Goal: Transaction & Acquisition: Purchase product/service

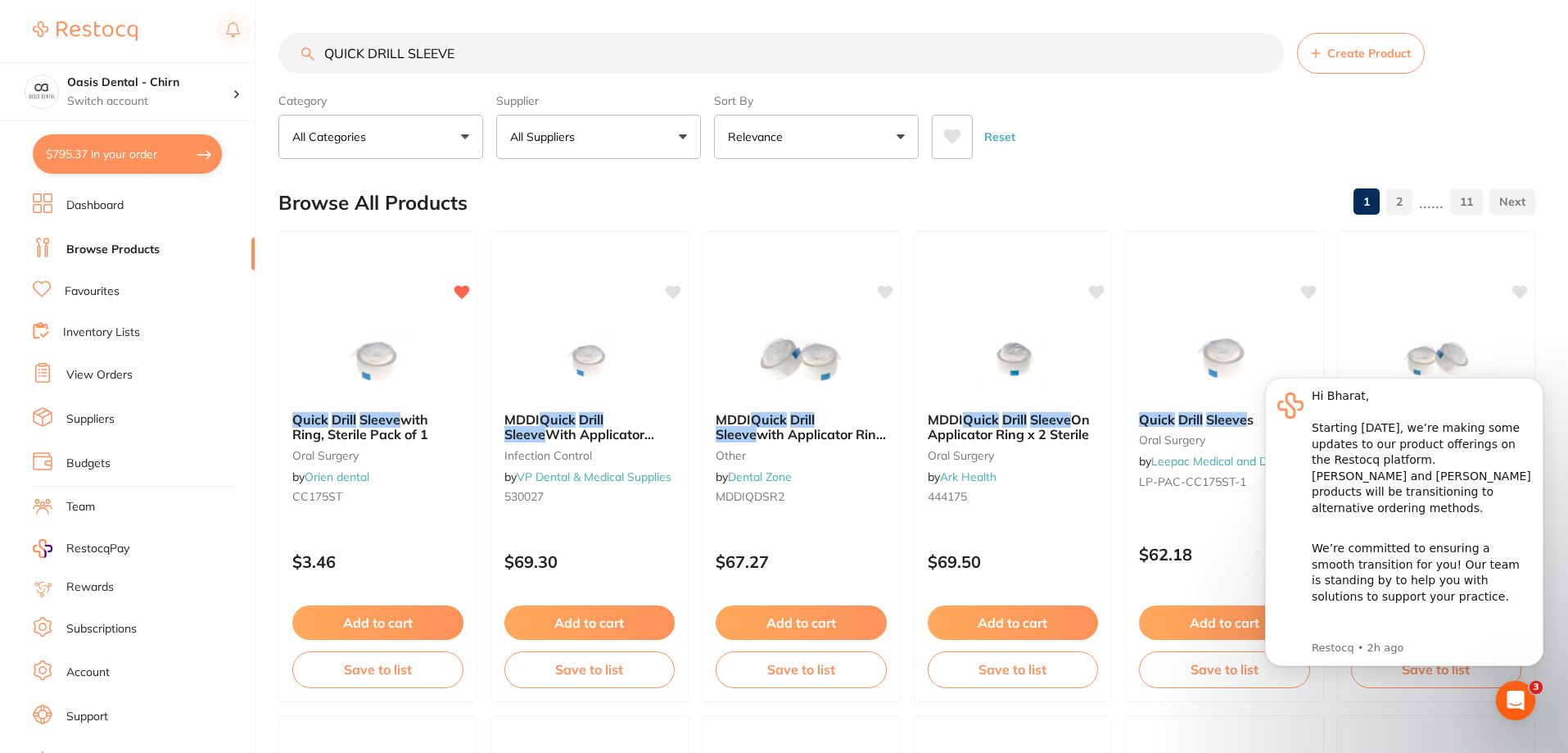
drag, startPoint x: 533, startPoint y: 49, endPoint x: 147, endPoint y: 135, distance: 395.5
click at [228, 144] on div "$795.37 Oasis Dental - Chirn Switch account Oasis Dental - Chirn $795.37 in you…" at bounding box center [784, 376] width 1568 height 753
type input "B"
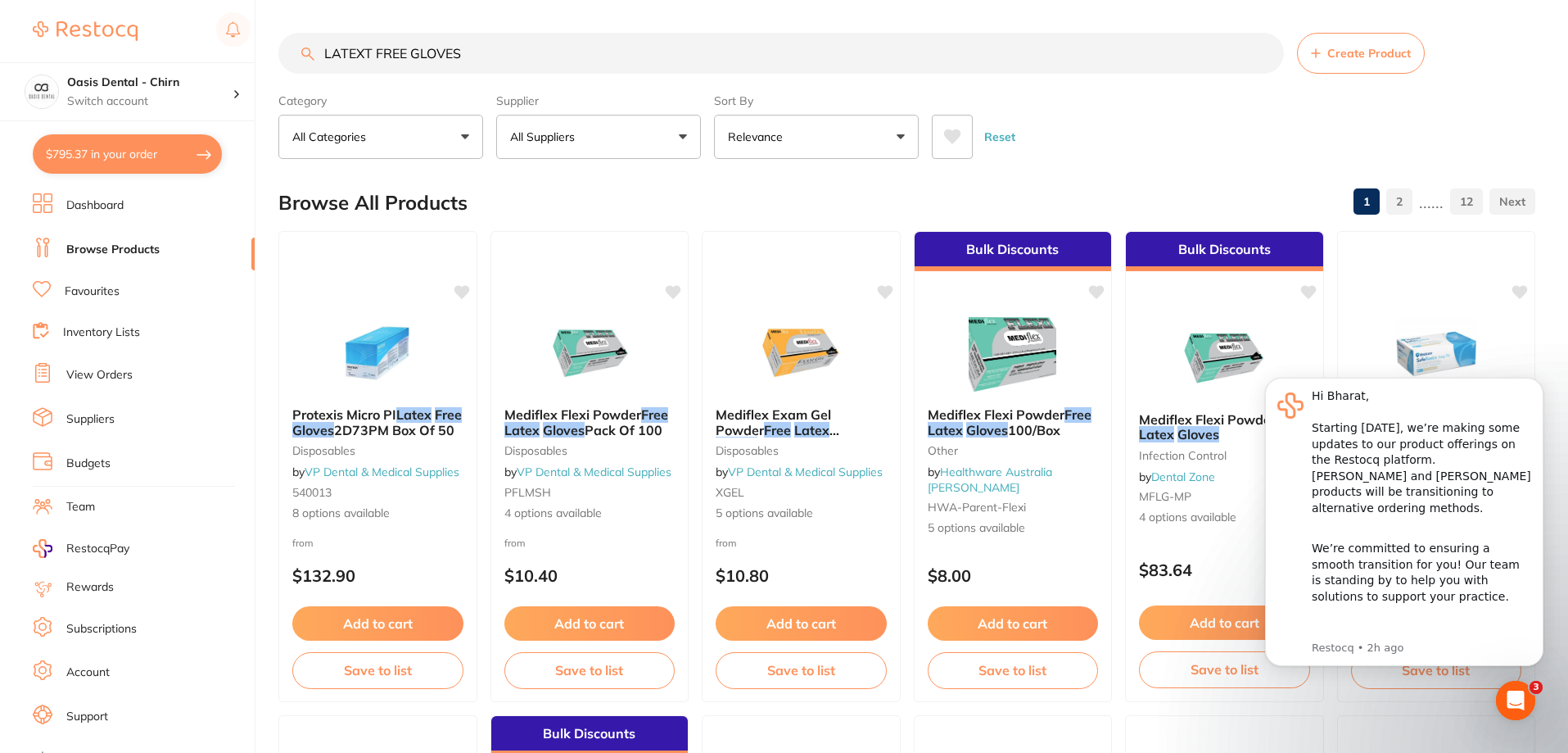
type input "LATEXT FREE GLOVES"
click at [584, 139] on span at bounding box center [584, 136] width 6 height 6
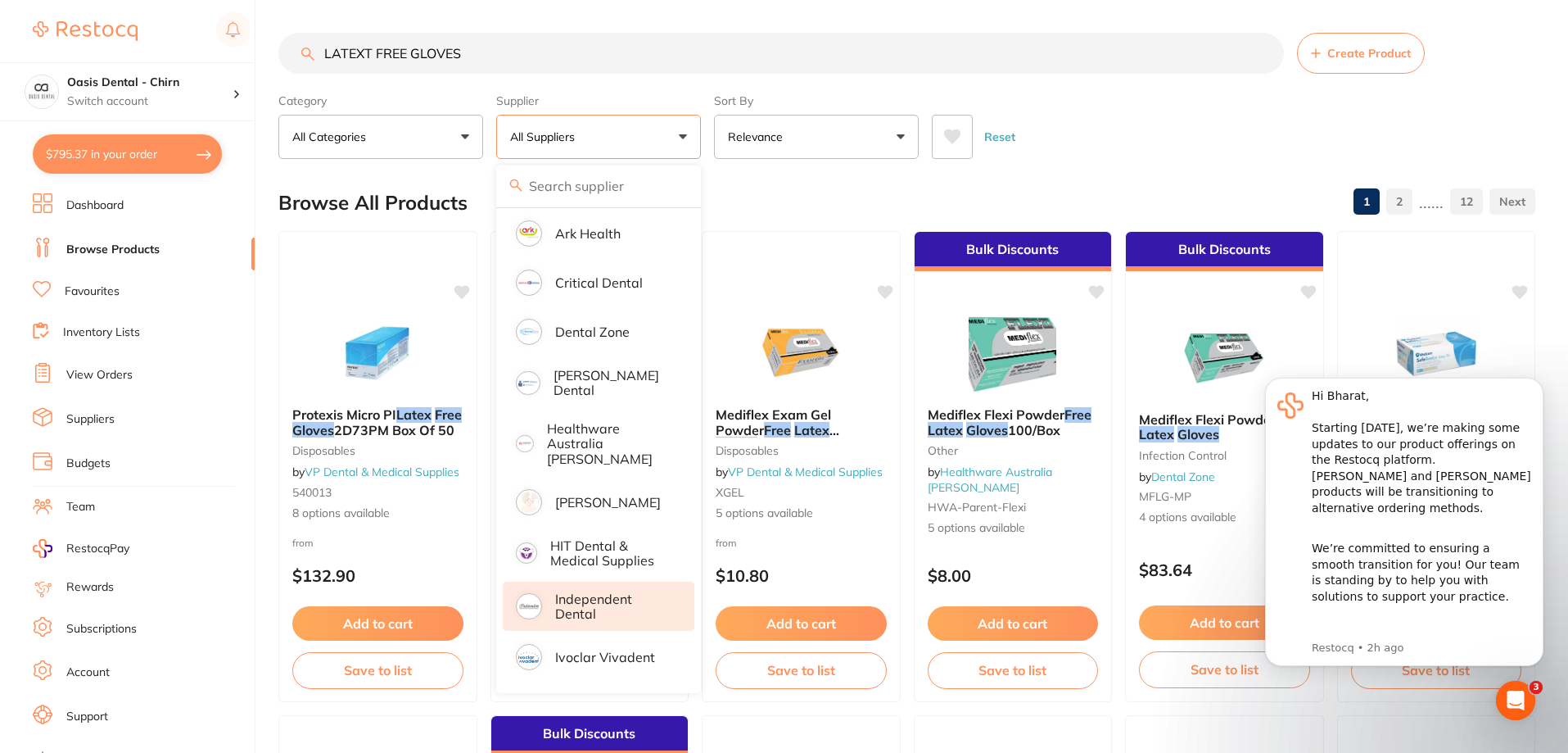
click at [579, 598] on p "Independent Dental" at bounding box center [614, 607] width 117 height 31
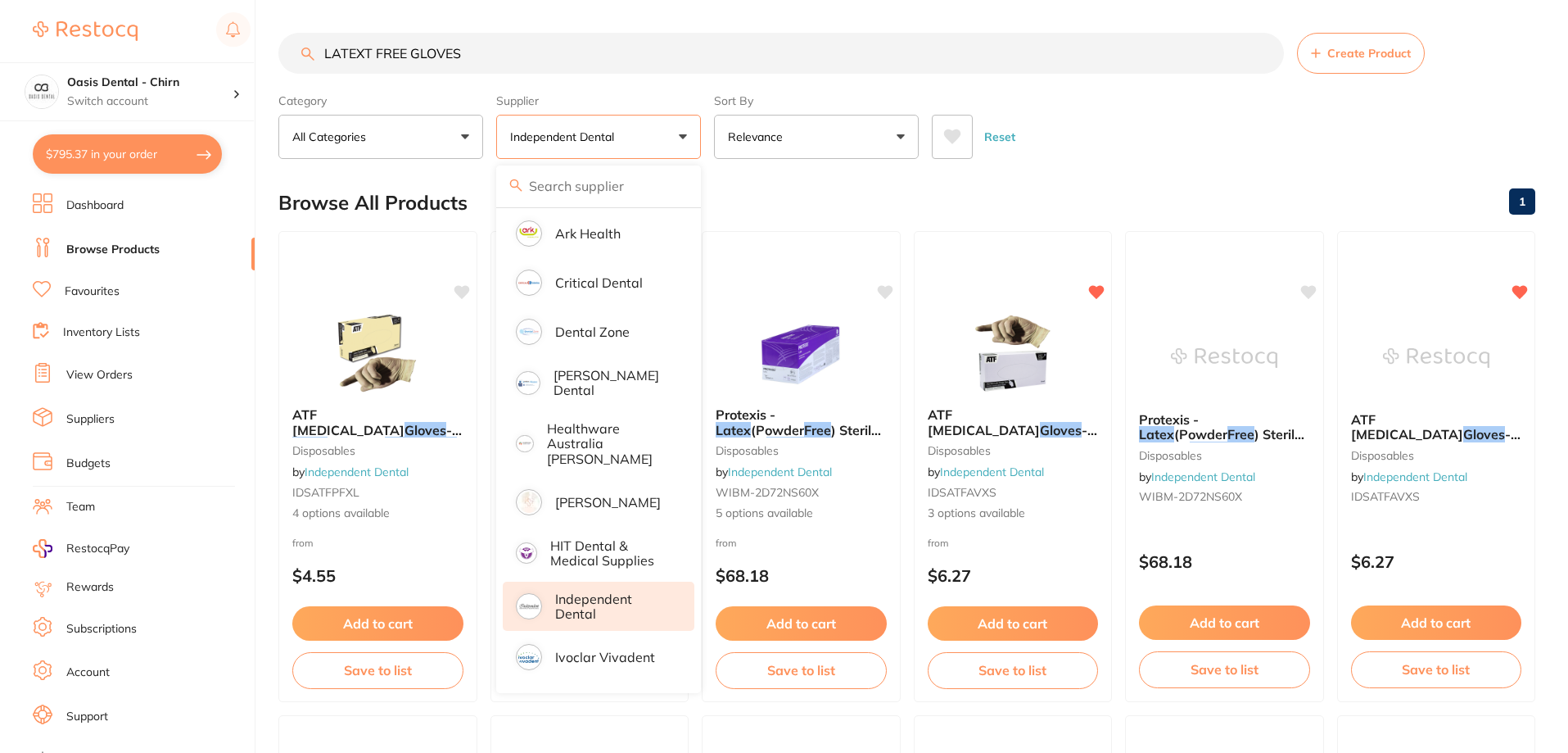
click at [1114, 99] on div "Category All Categories All Categories disposables infection control rubber dam…" at bounding box center [907, 123] width 1257 height 72
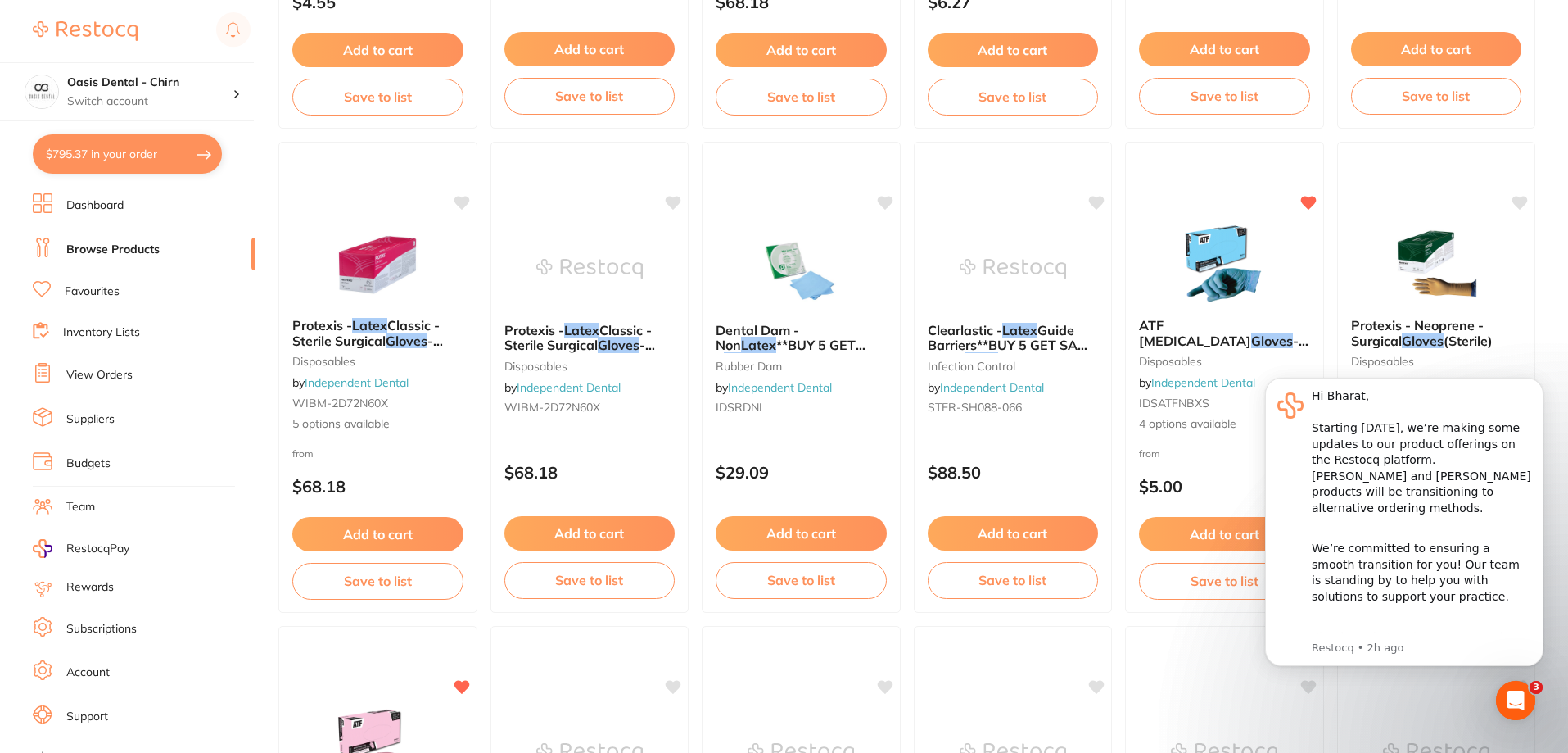
scroll to position [737, 0]
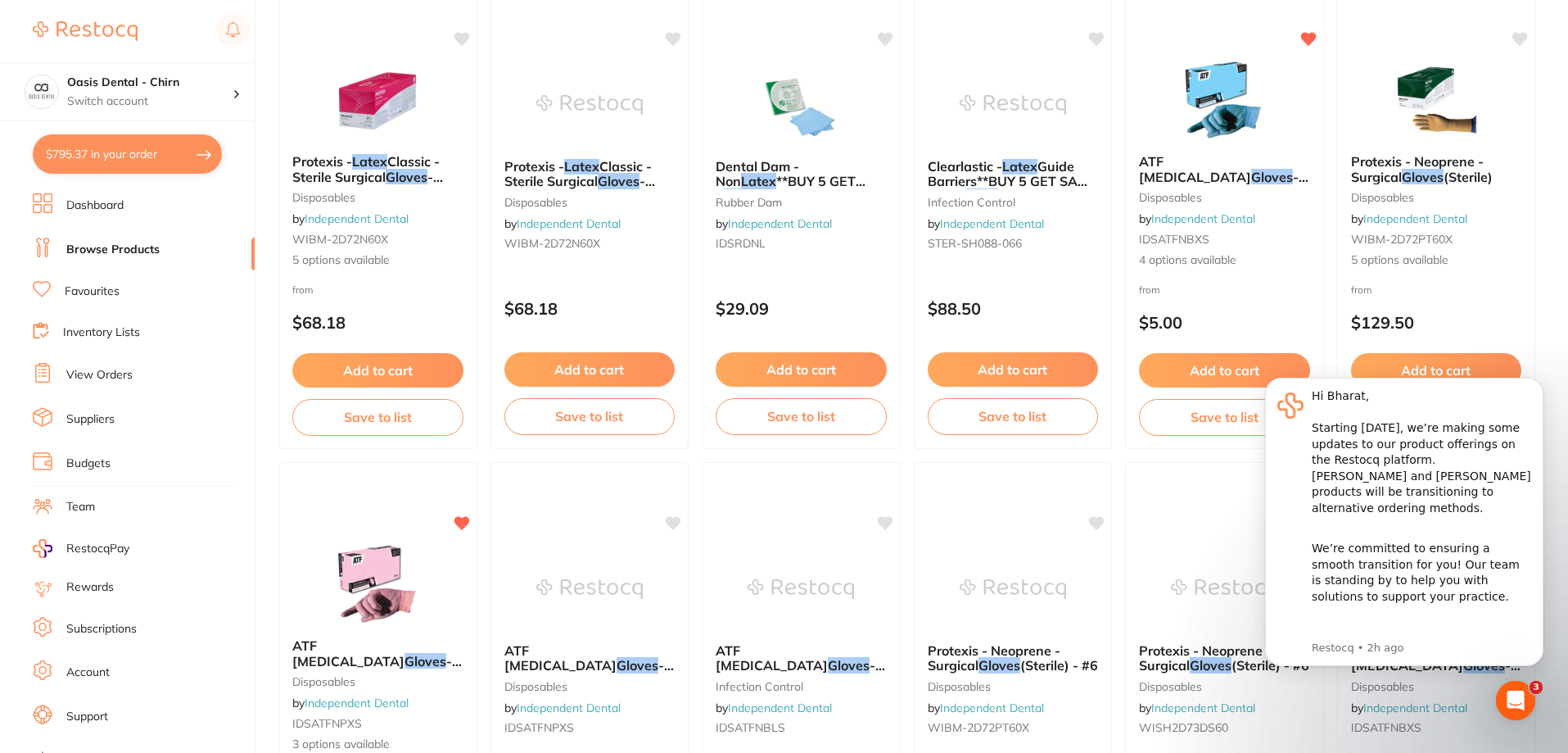
click at [1235, 91] on img at bounding box center [1224, 100] width 107 height 82
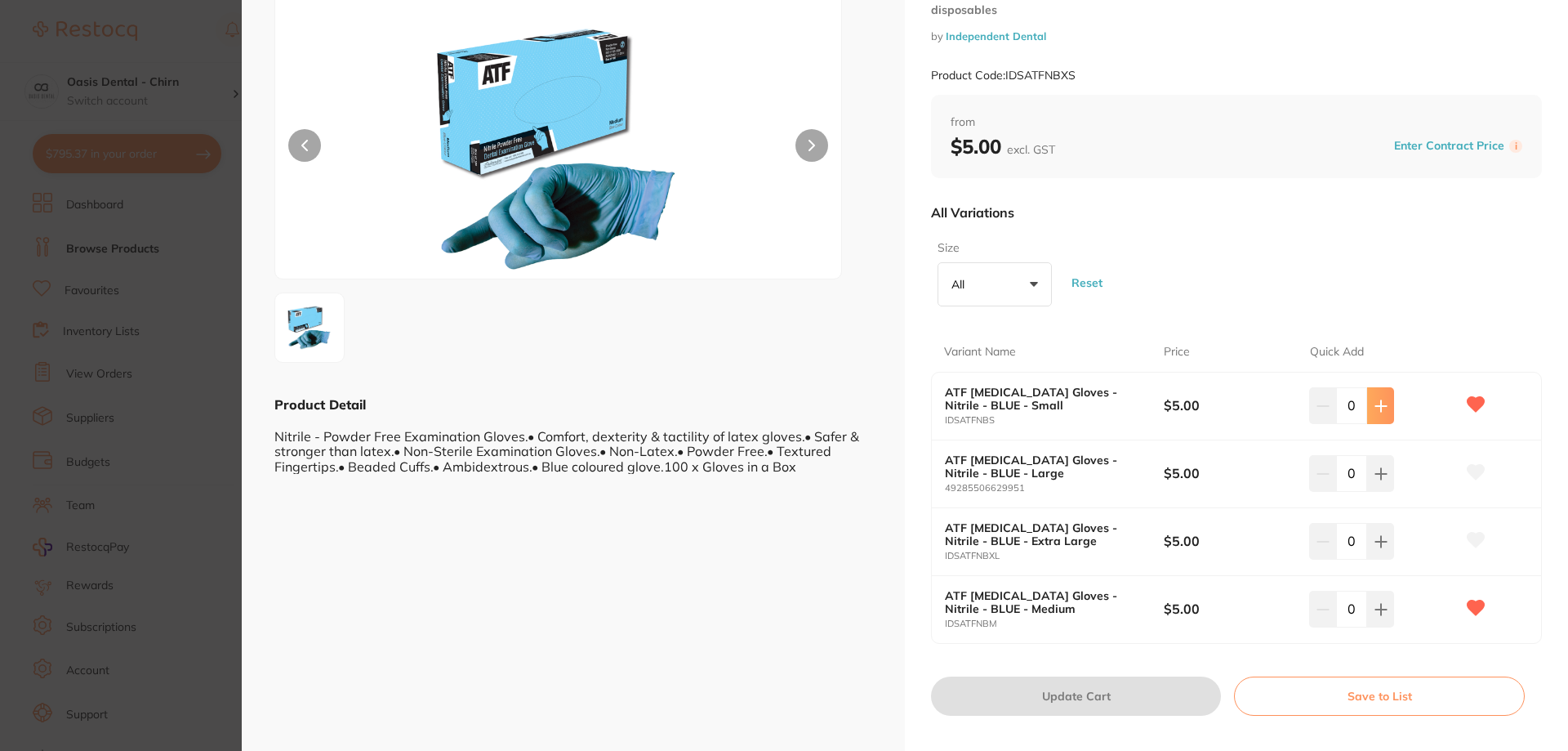
click at [1385, 405] on button at bounding box center [1381, 405] width 27 height 36
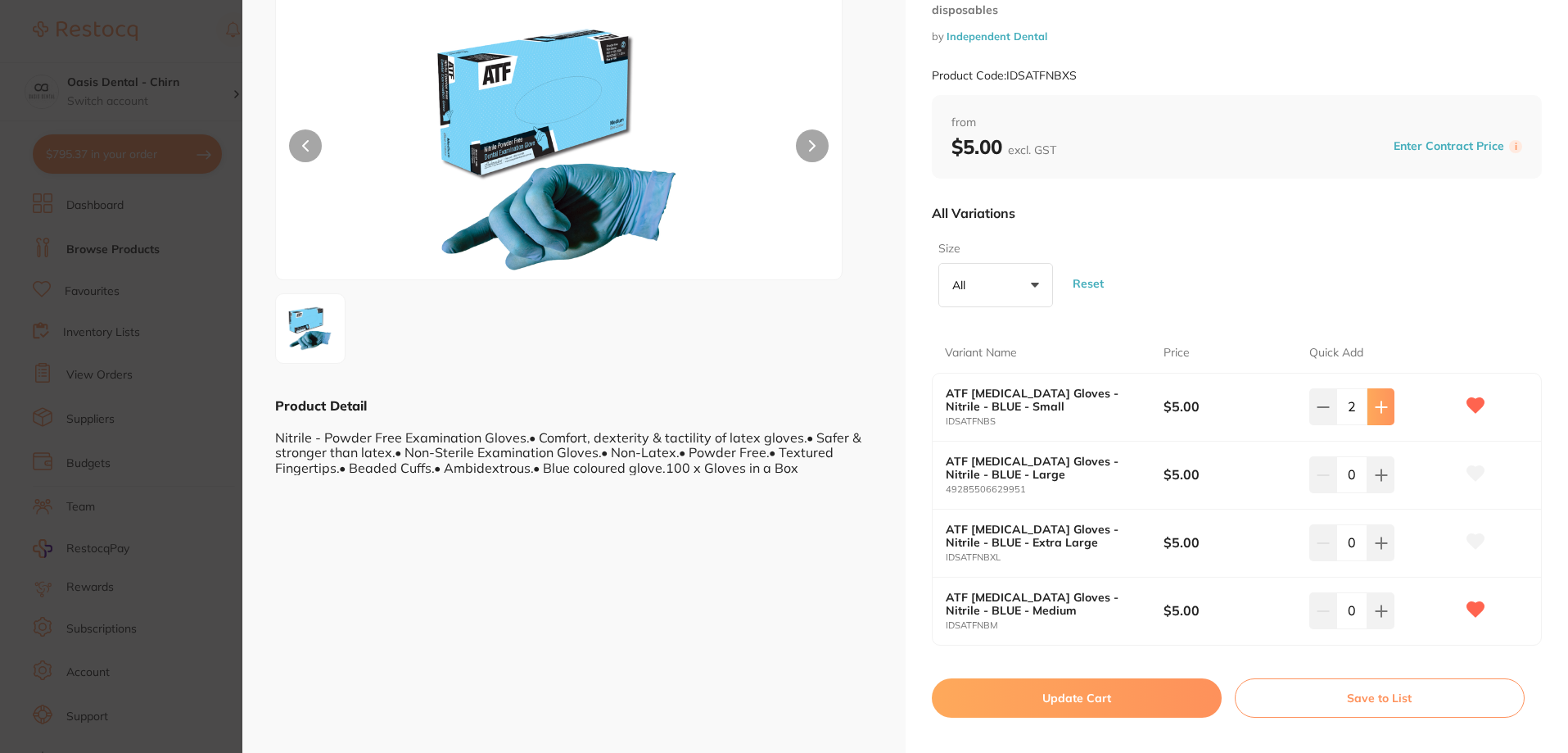
click at [1388, 407] on button at bounding box center [1381, 407] width 27 height 36
click at [1382, 410] on icon at bounding box center [1385, 407] width 13 height 13
type input "5"
click at [1115, 701] on button "Update Cart" at bounding box center [1076, 698] width 290 height 39
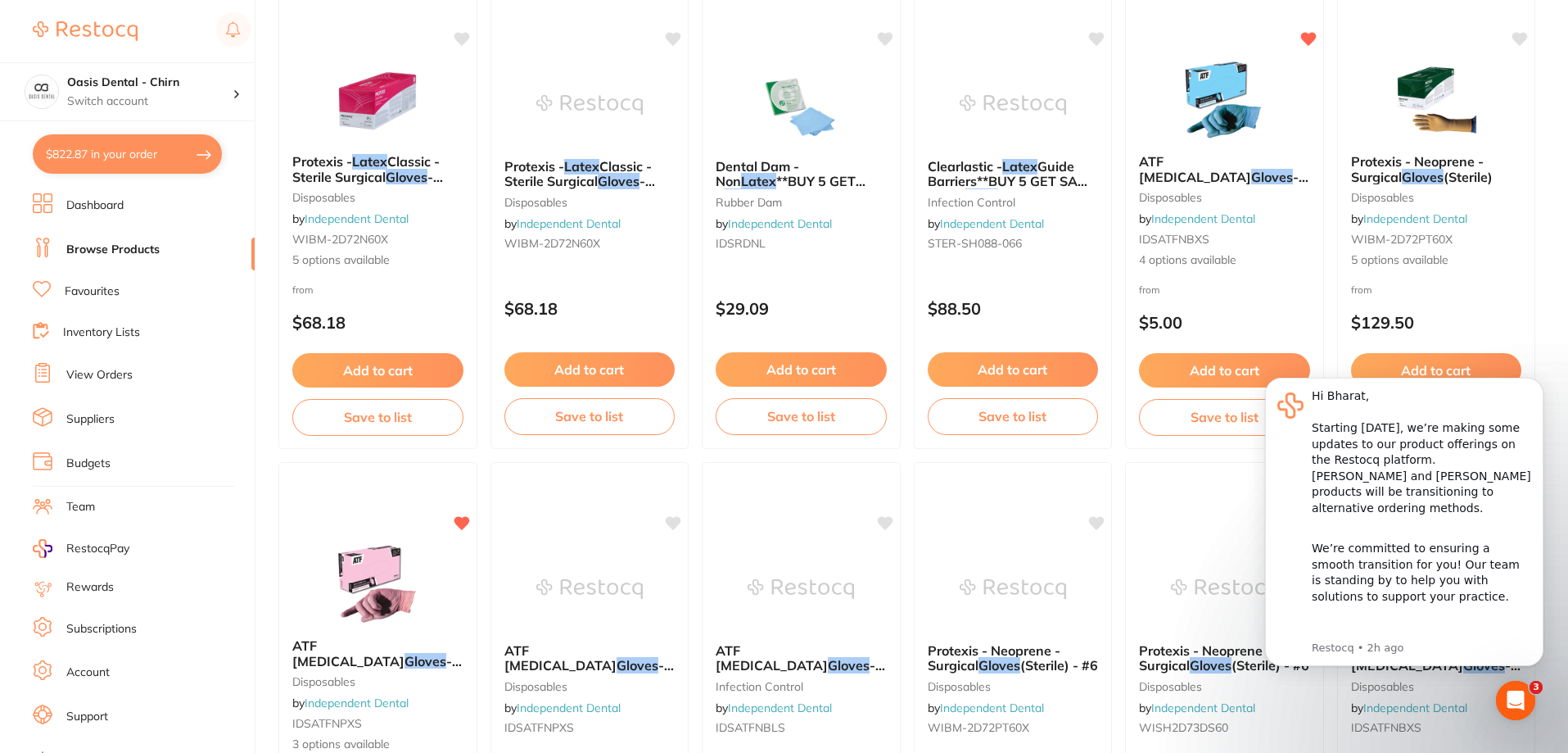
click at [161, 151] on button "$822.87 in your order" at bounding box center [127, 154] width 189 height 39
checkbox input "true"
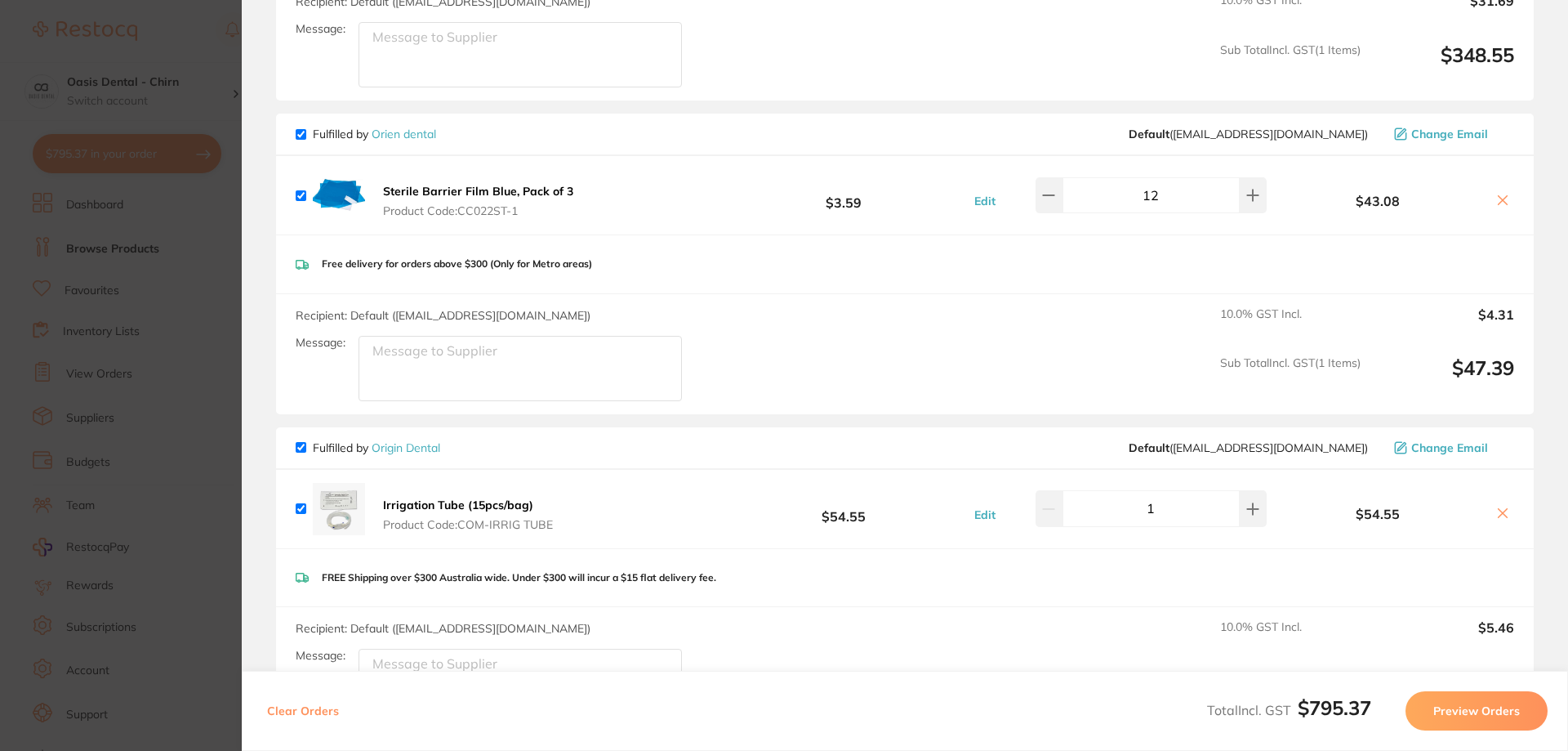
scroll to position [832, 0]
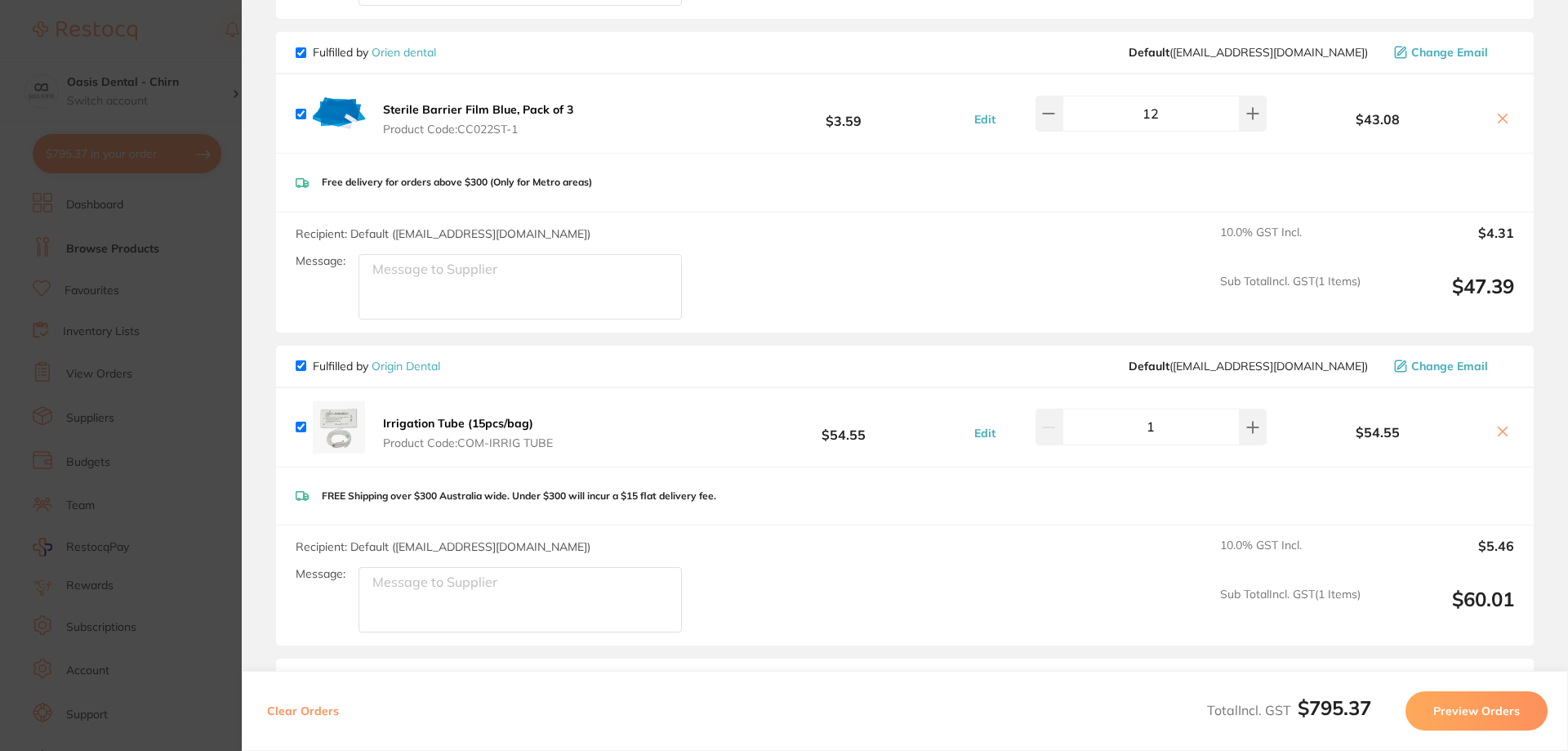
click at [1496, 431] on icon at bounding box center [1503, 431] width 13 height 13
checkbox input "false"
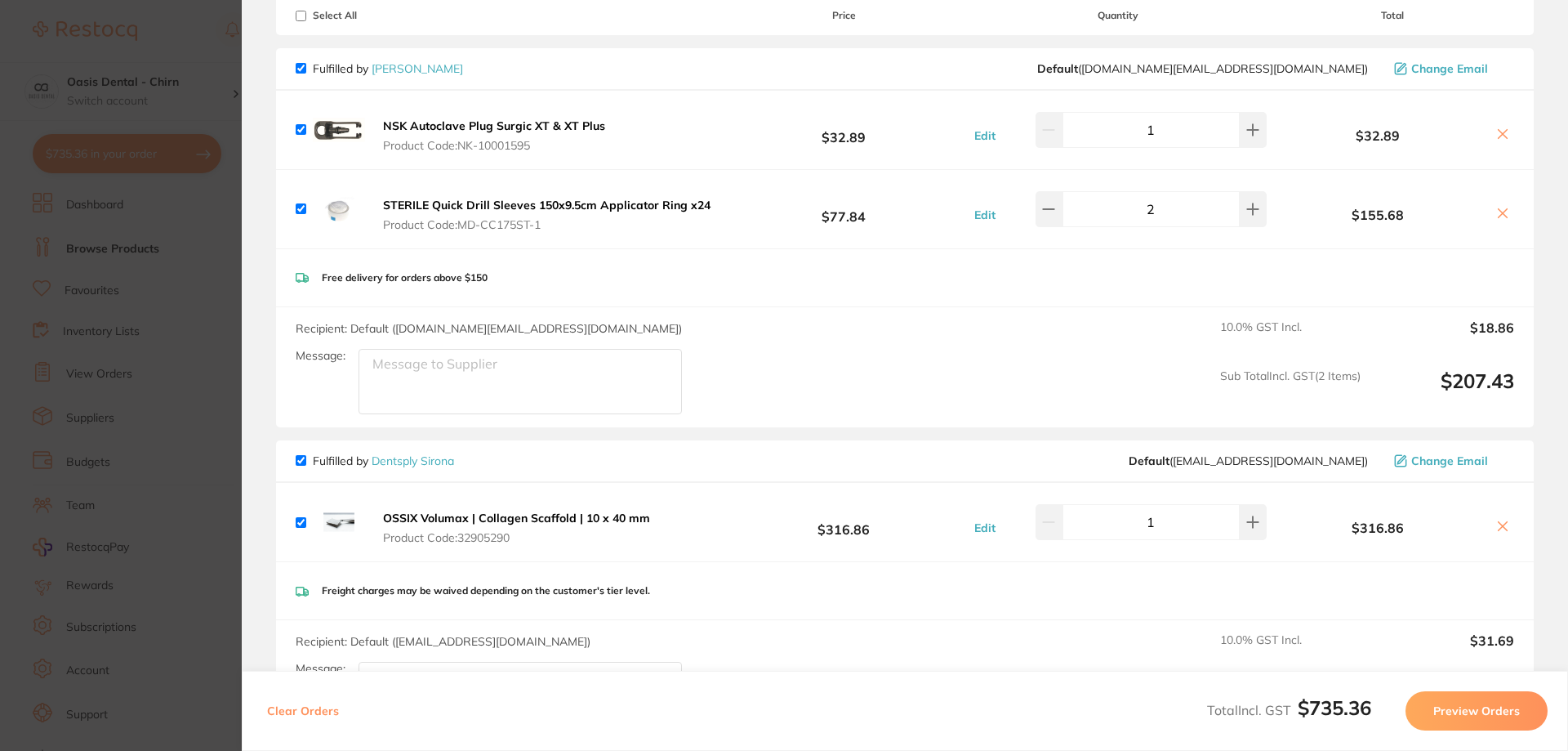
scroll to position [0, 0]
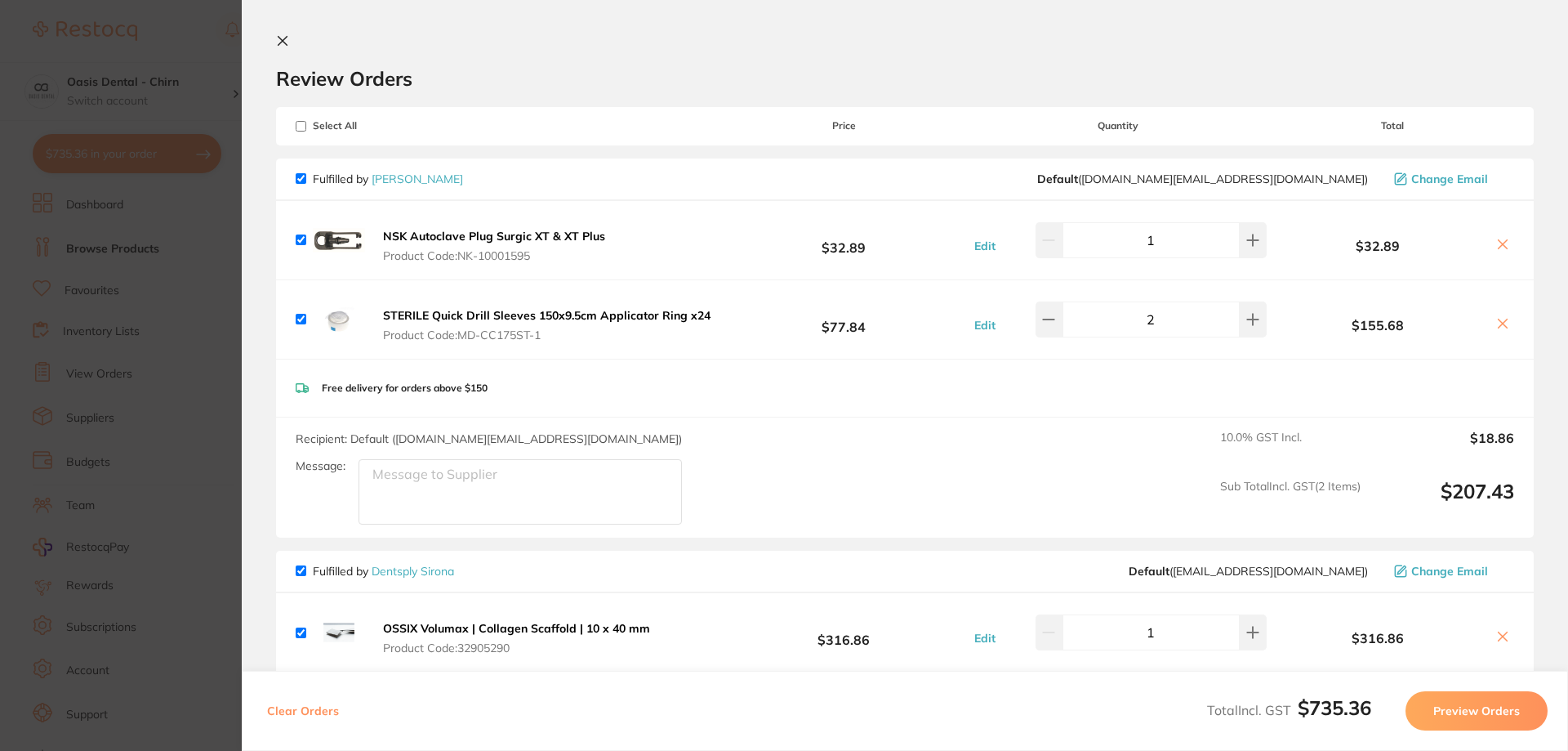
click at [277, 42] on icon at bounding box center [282, 40] width 13 height 13
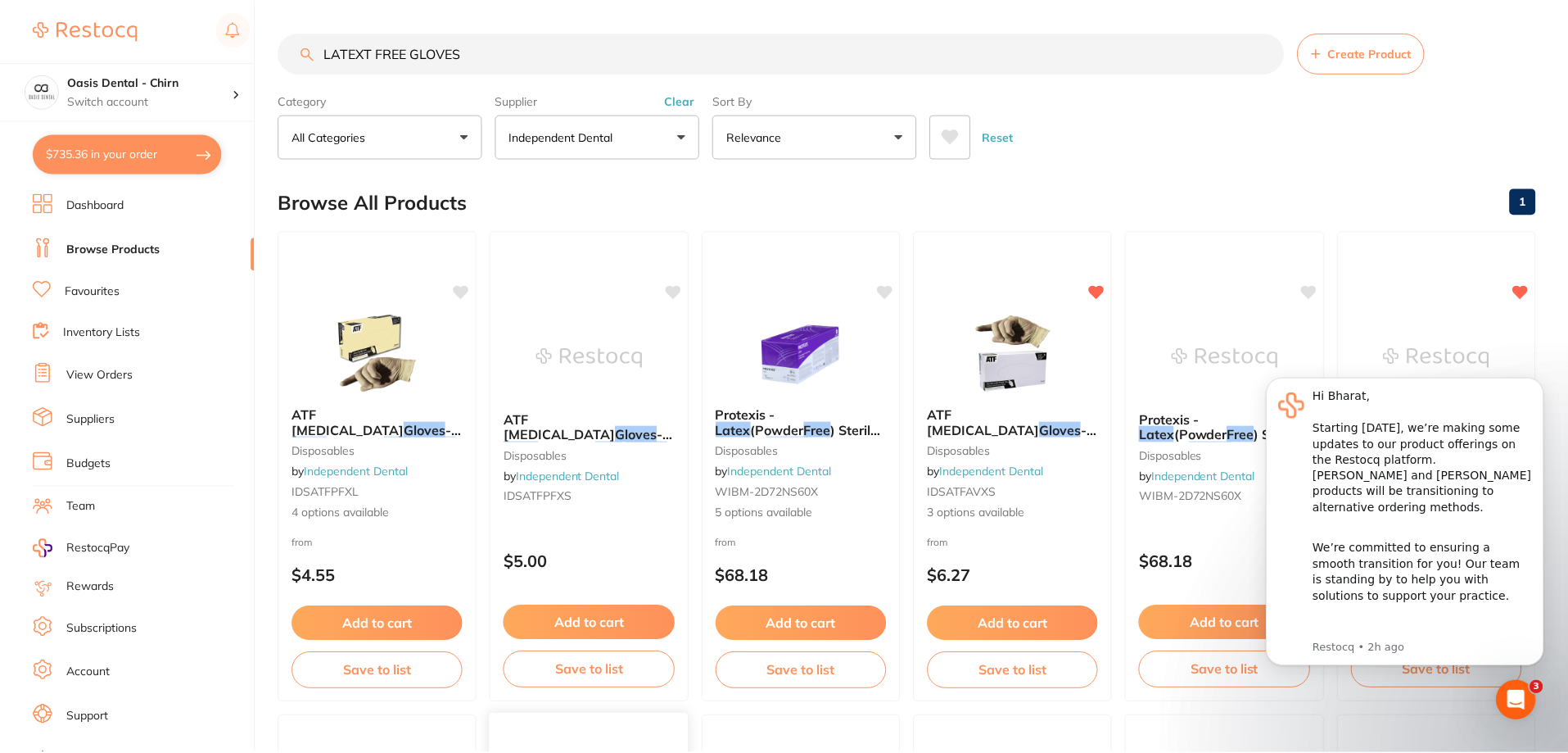
scroll to position [737, 0]
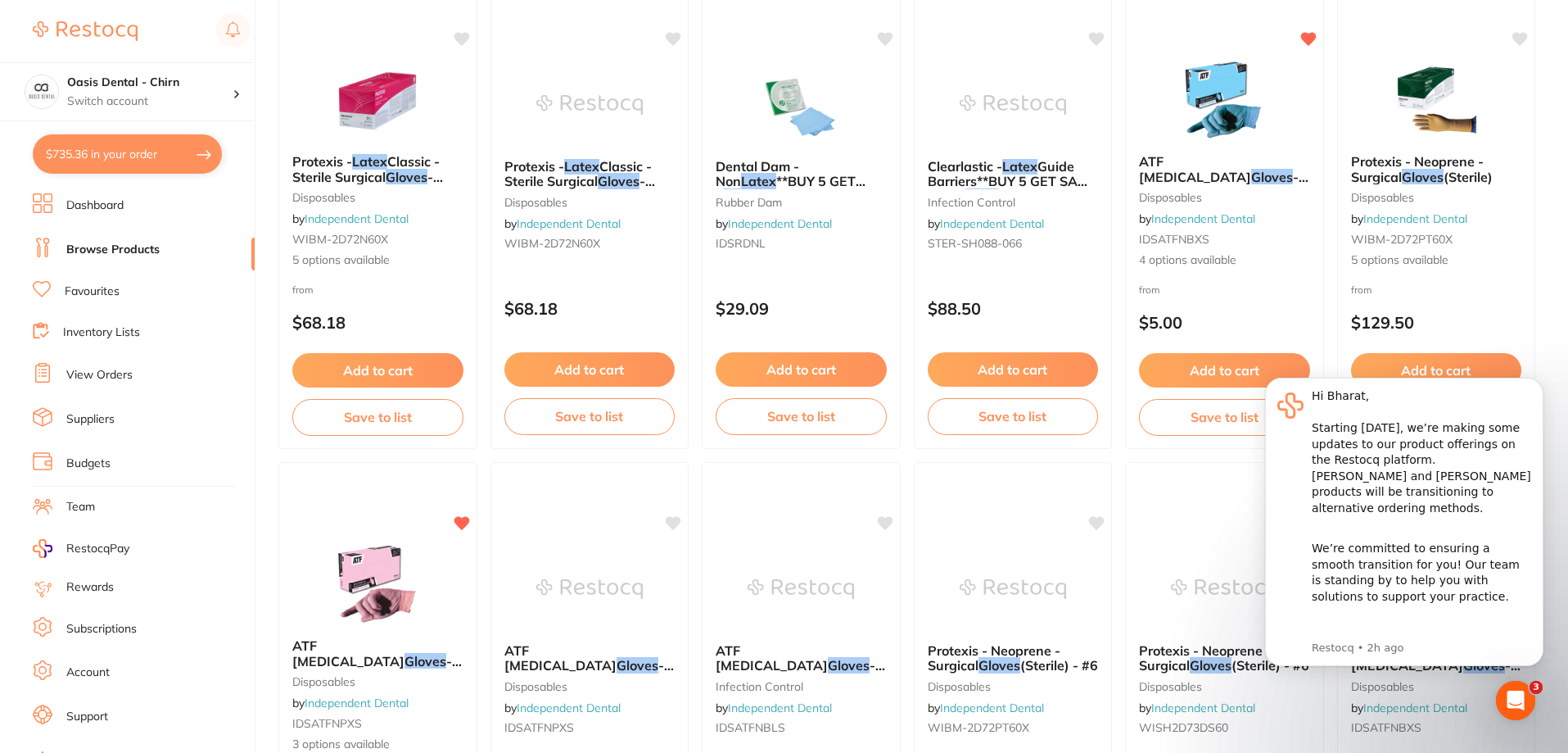
drag, startPoint x: 1238, startPoint y: 61, endPoint x: 1218, endPoint y: 138, distance: 79.6
click at [1239, 61] on img at bounding box center [1224, 100] width 107 height 82
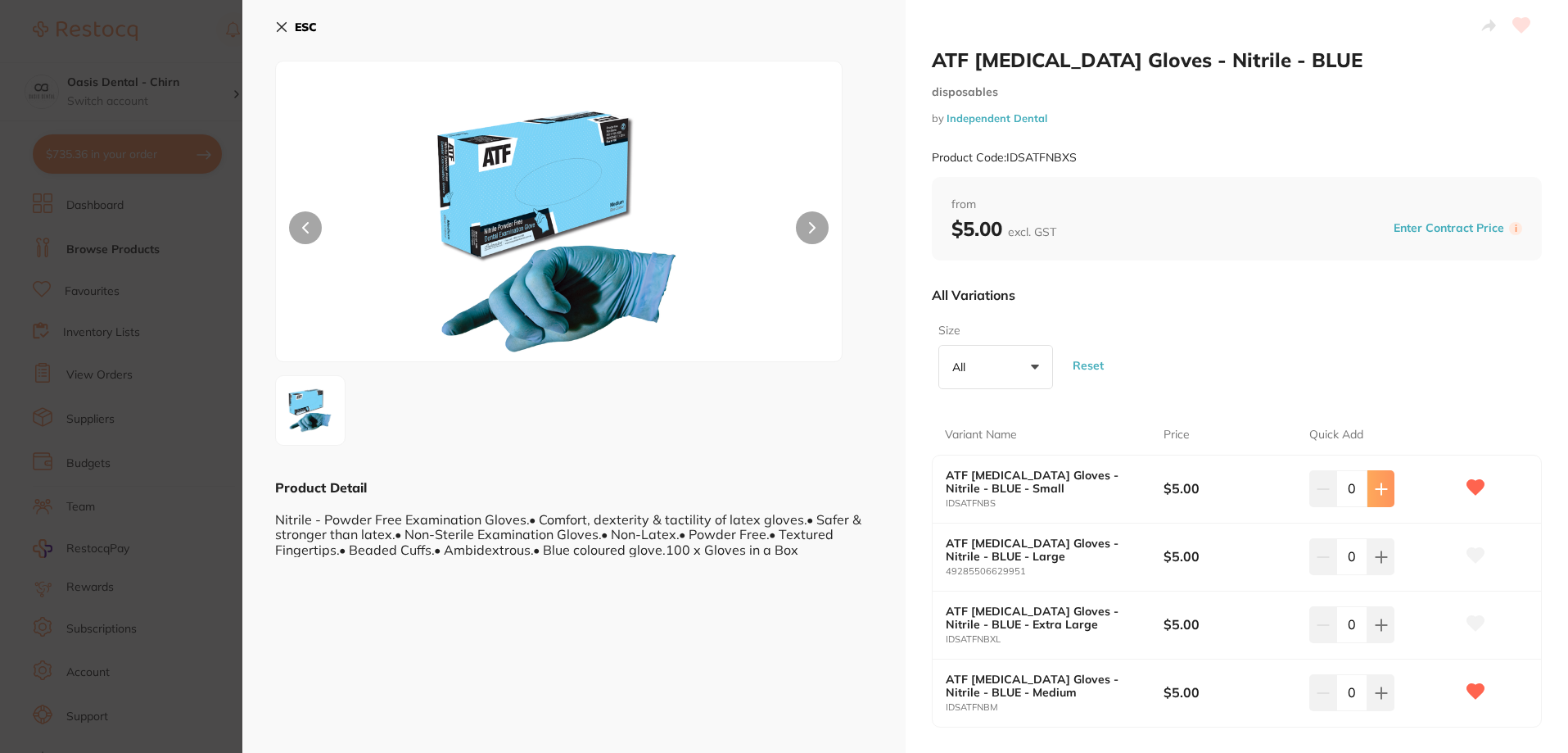
click at [1369, 497] on button at bounding box center [1381, 488] width 27 height 36
click at [1377, 489] on icon at bounding box center [1381, 488] width 11 height 11
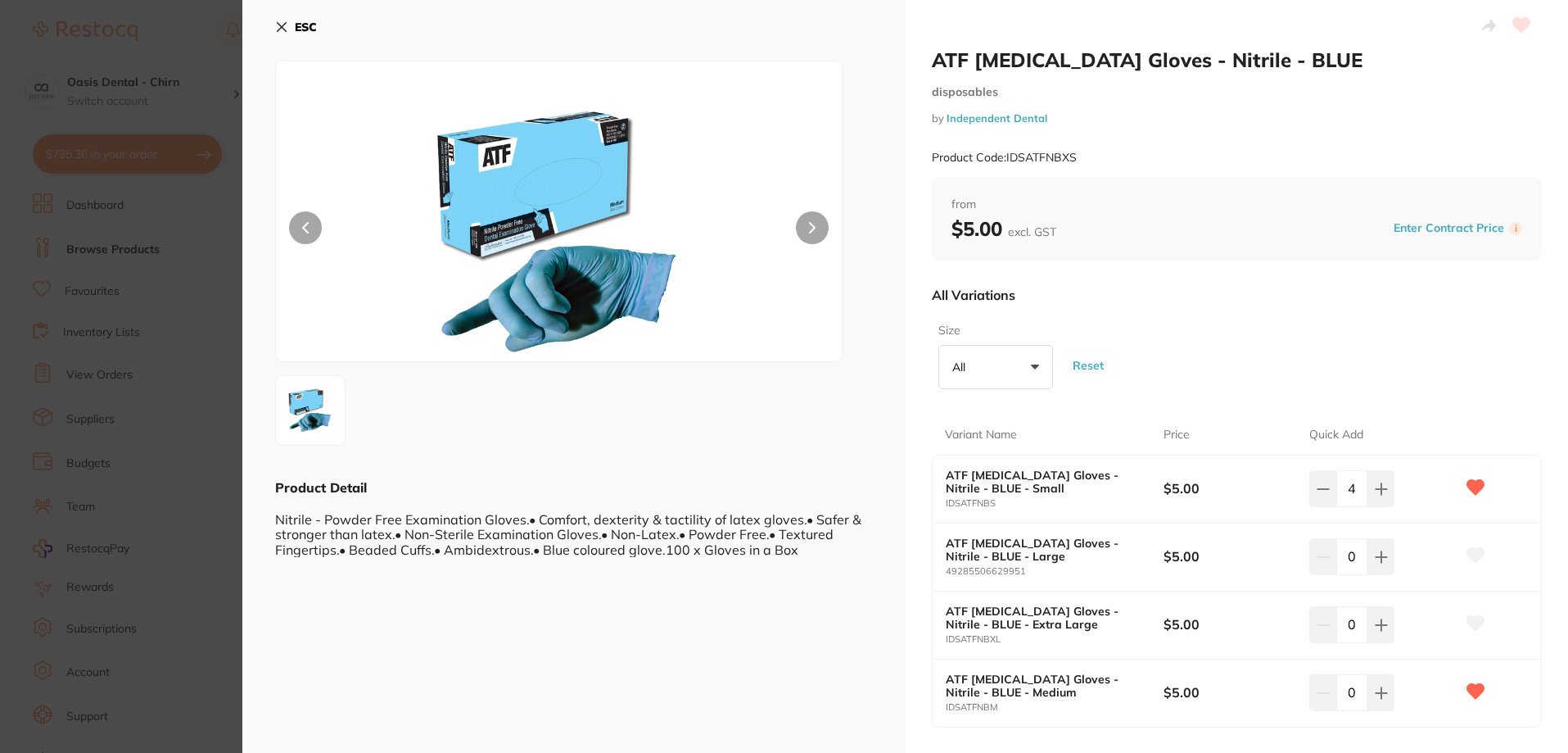
type input "5"
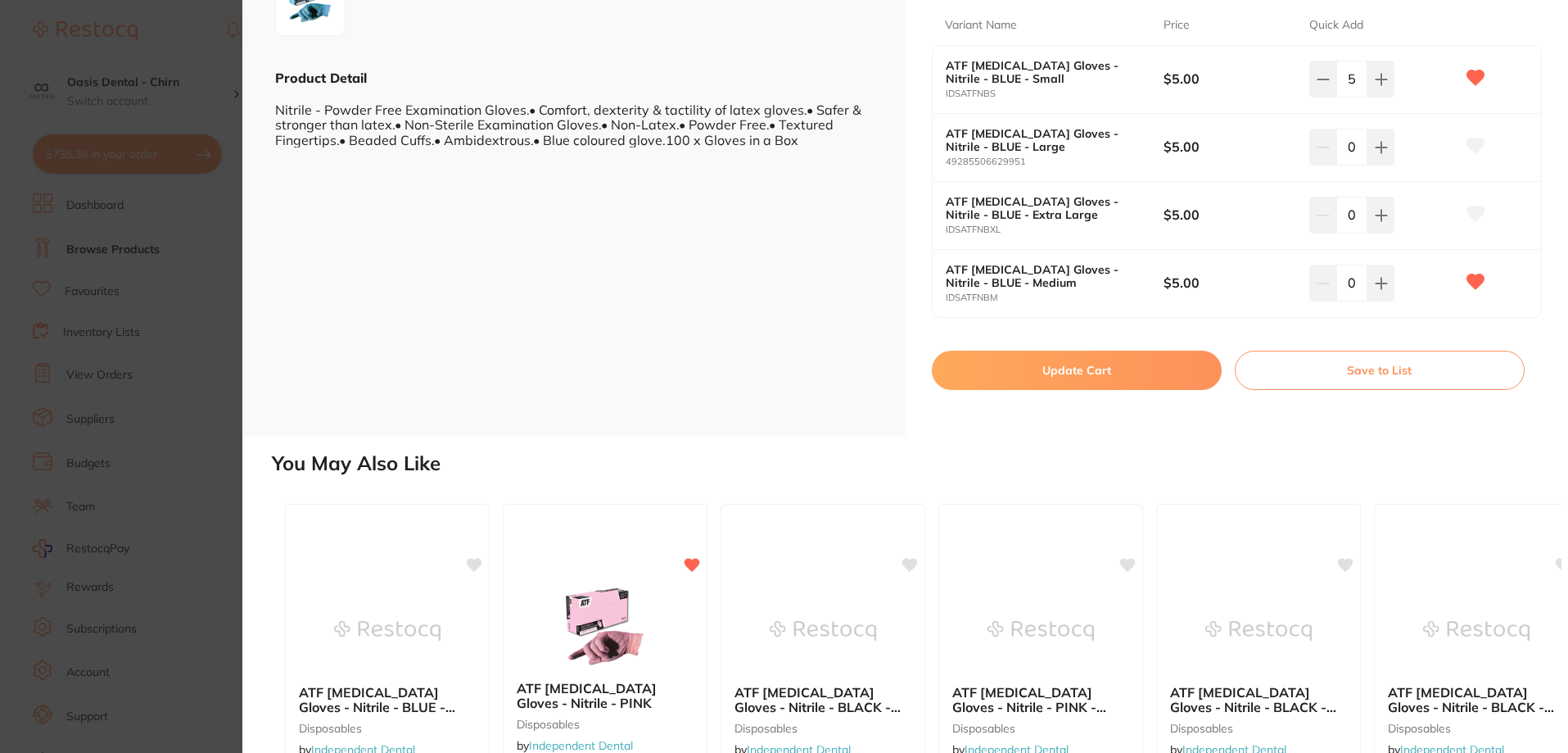
drag, startPoint x: 1108, startPoint y: 363, endPoint x: 1197, endPoint y: 395, distance: 94.6
click at [1108, 363] on button "Update Cart" at bounding box center [1076, 371] width 290 height 39
checkbox input "true"
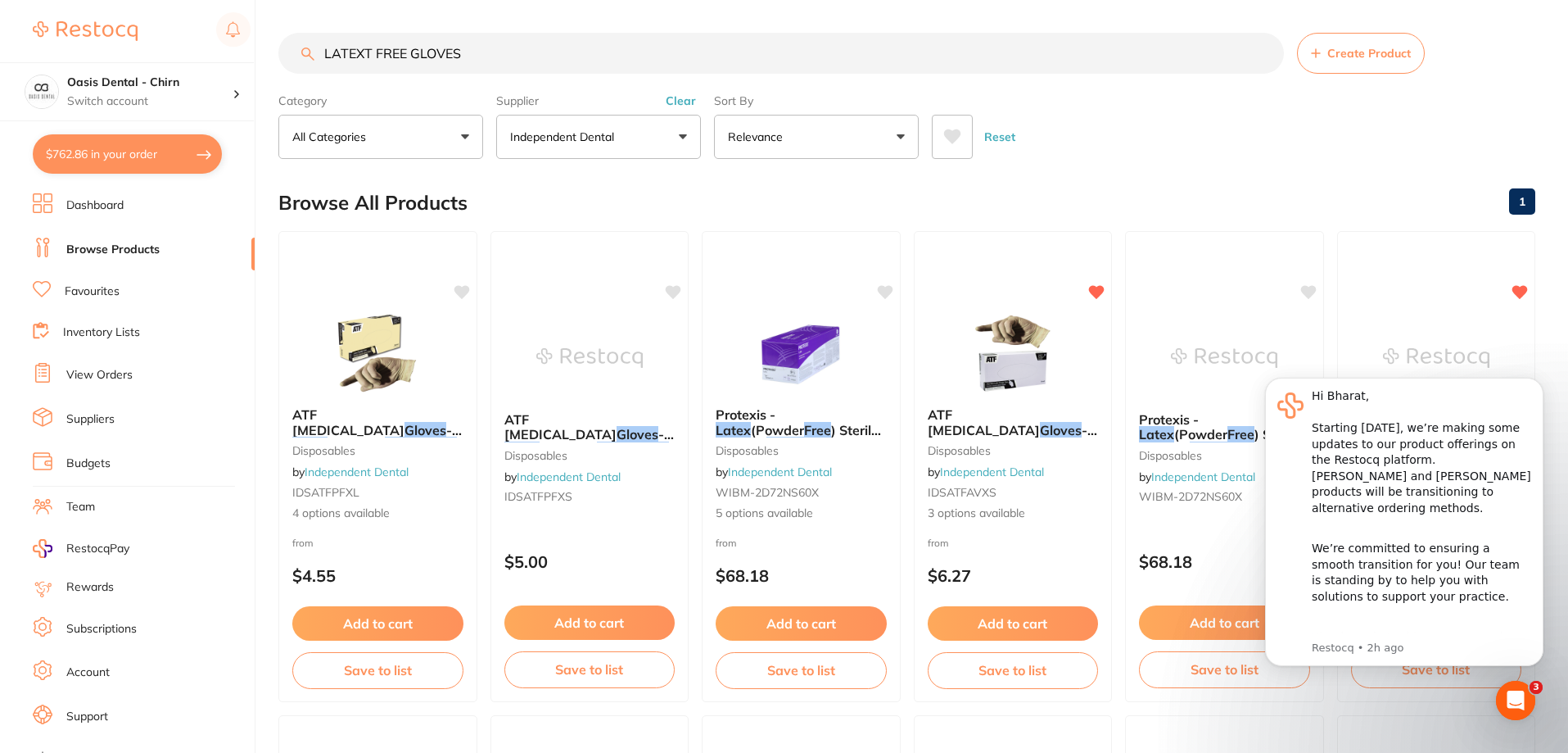
drag, startPoint x: 445, startPoint y: 61, endPoint x: 313, endPoint y: 85, distance: 134.2
click at [380, 72] on input "LATEXT FREE GLOVES" at bounding box center [781, 54] width 1006 height 41
type input "L"
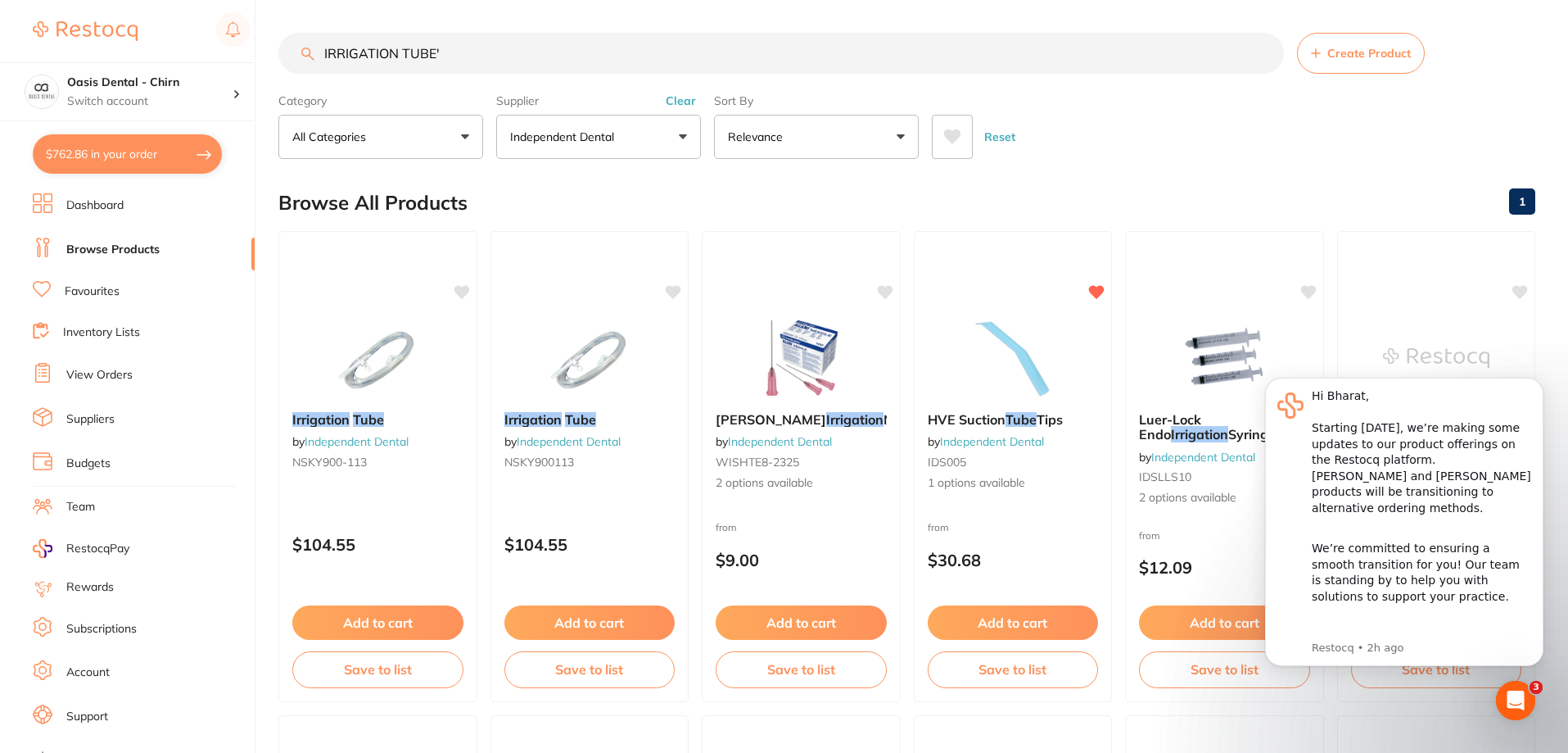
type input "IRRIGATION TUBE'"
click at [669, 137] on button "Independent Dental" at bounding box center [599, 136] width 205 height 44
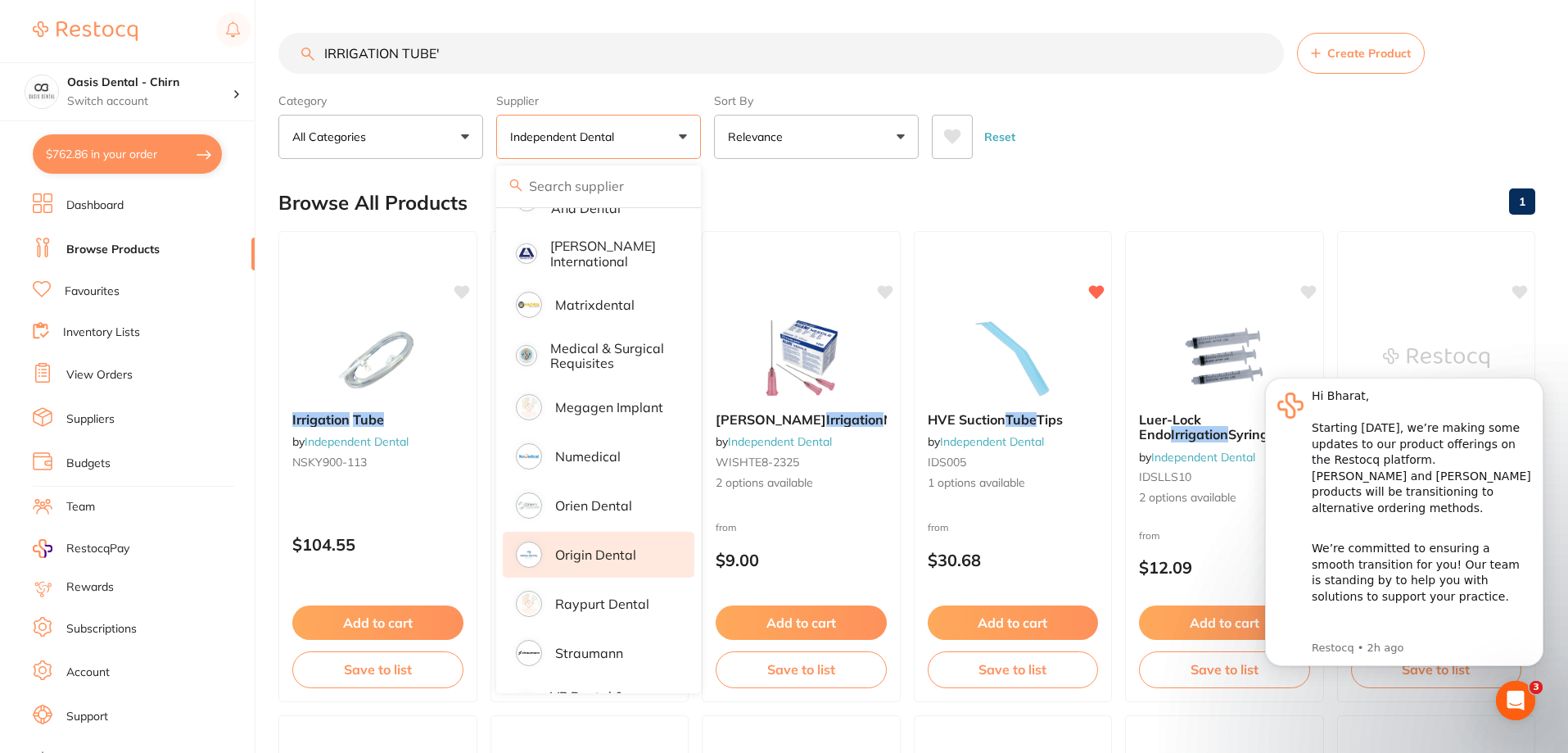
click at [623, 547] on p "Origin Dental" at bounding box center [596, 555] width 81 height 14
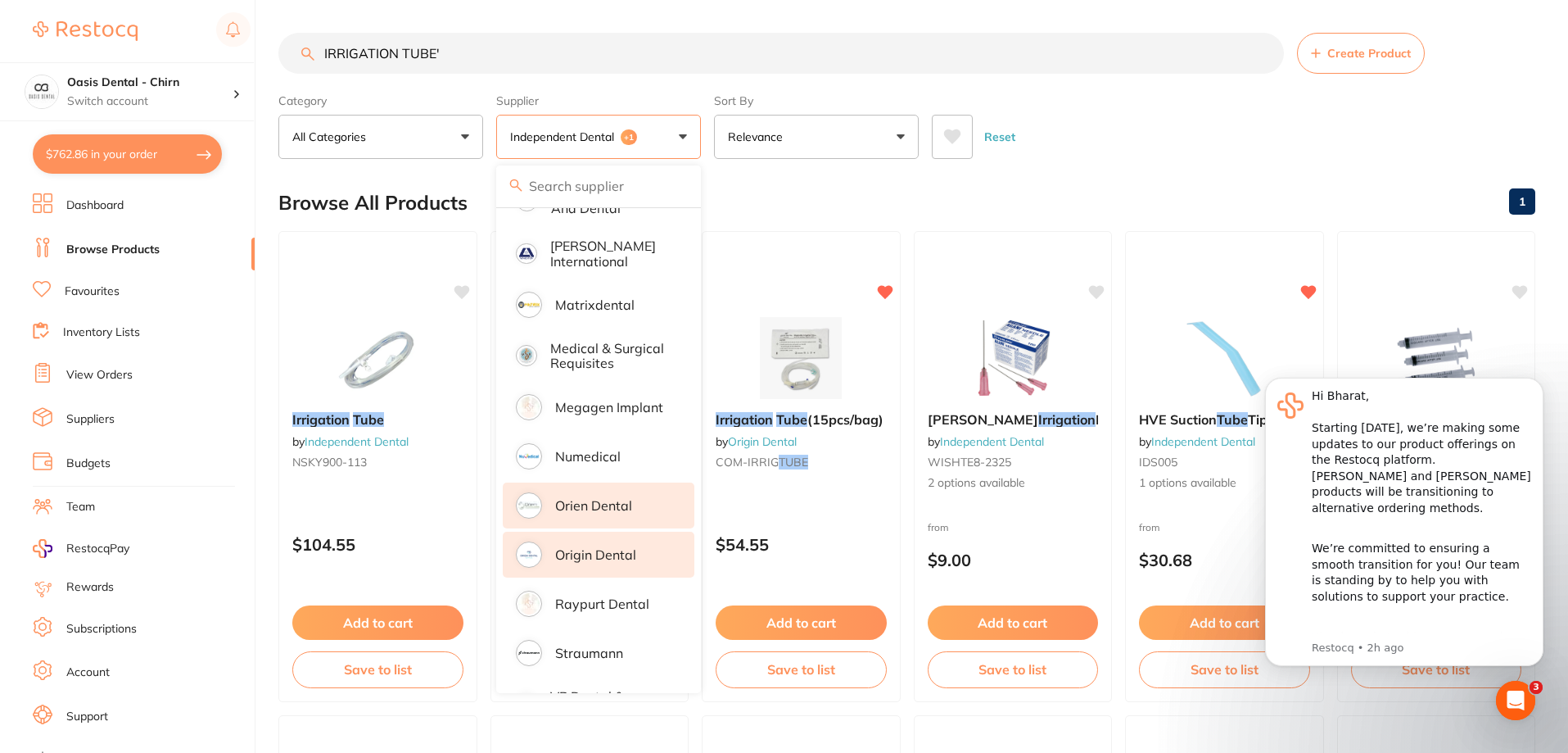
click at [606, 498] on p "Orien dental" at bounding box center [594, 505] width 77 height 14
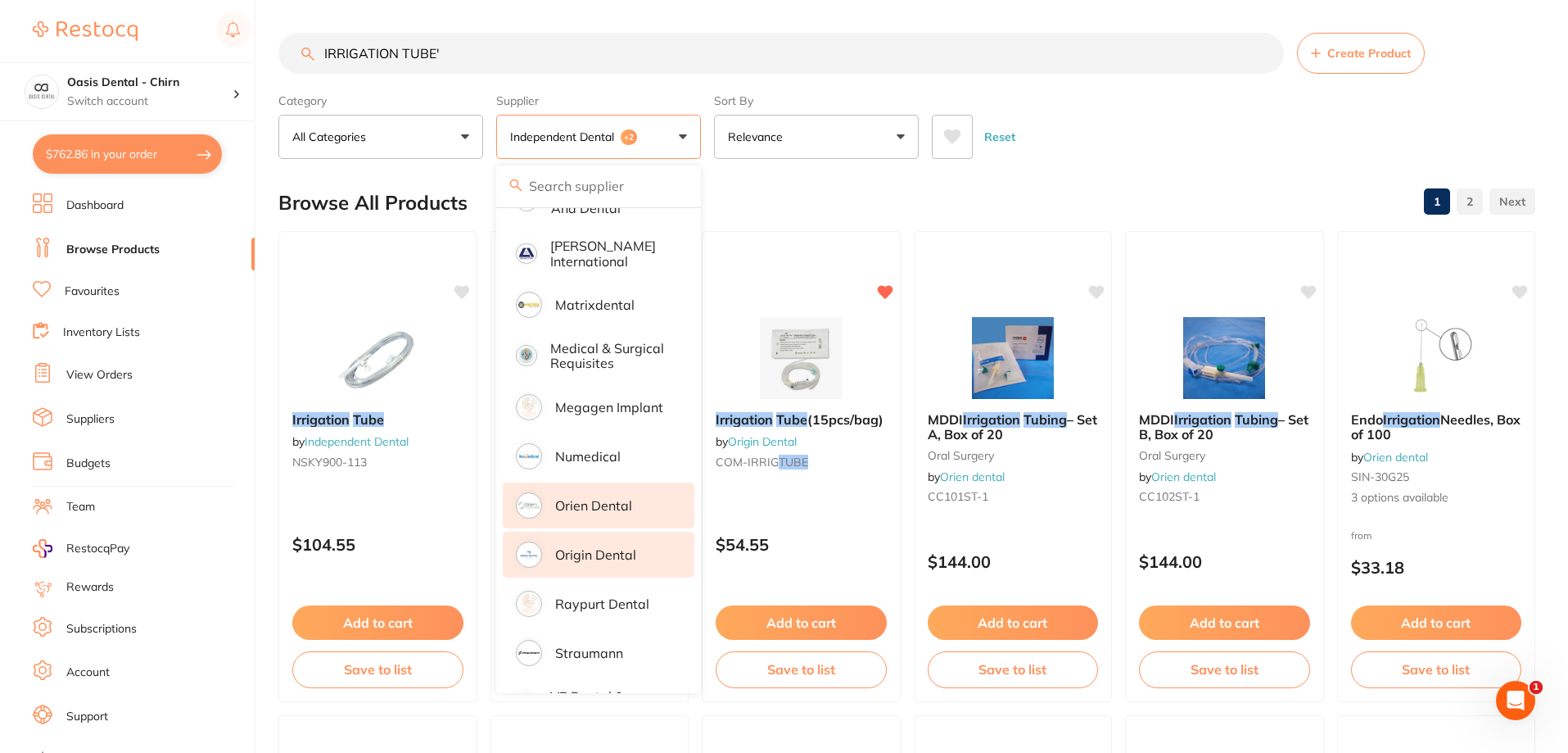
click at [606, 547] on p "Origin Dental" at bounding box center [596, 555] width 81 height 14
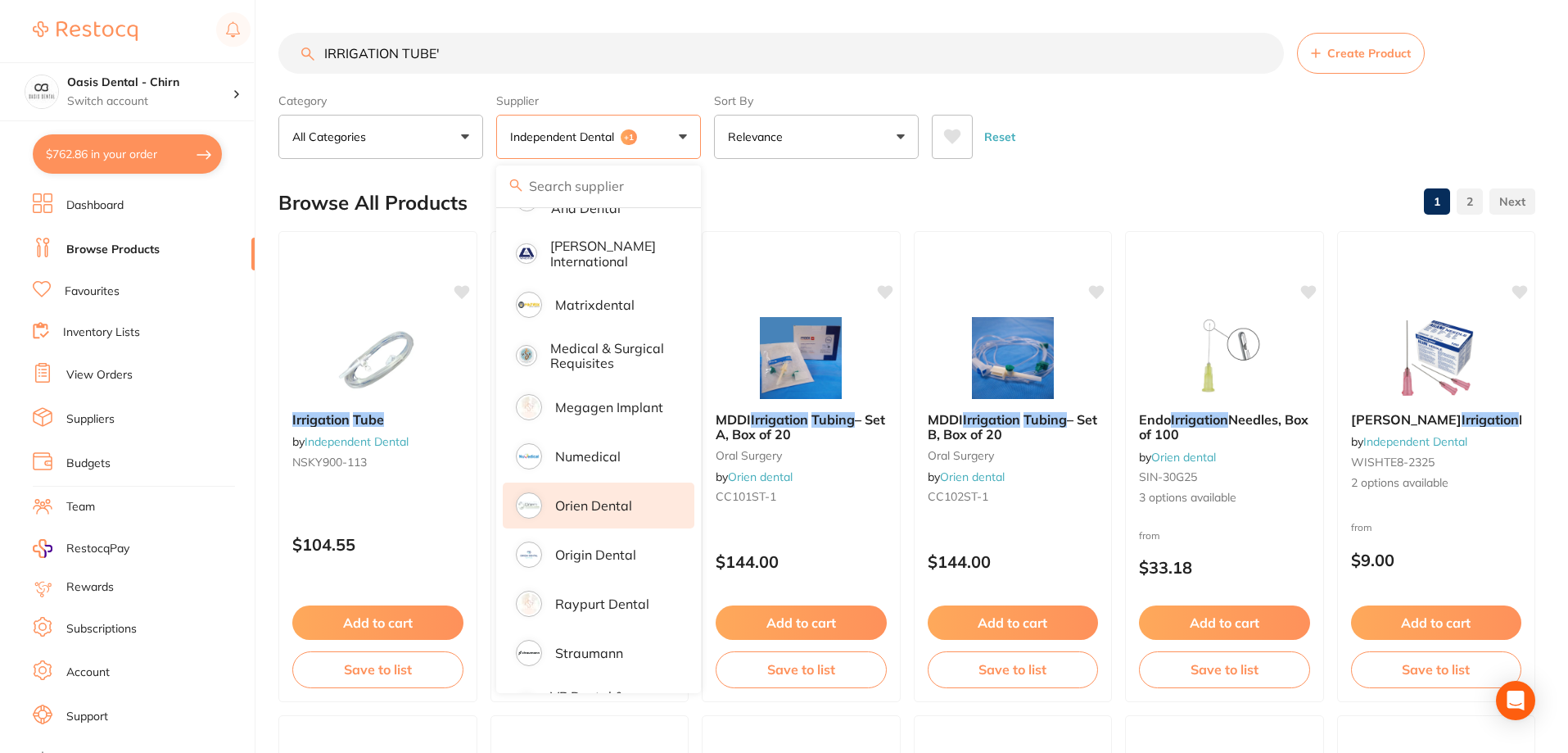
click at [1073, 145] on div "Reset" at bounding box center [1227, 130] width 591 height 57
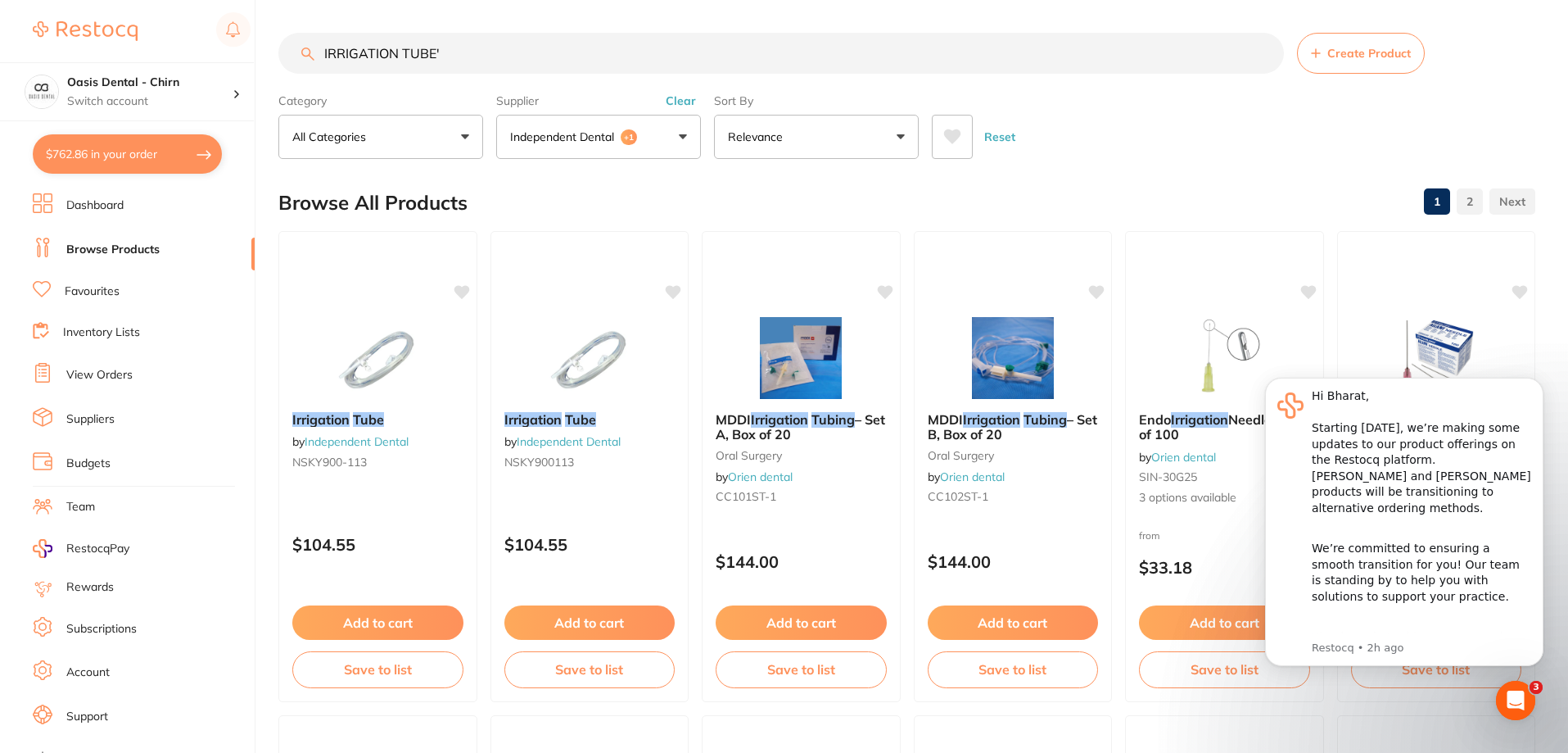
scroll to position [82, 0]
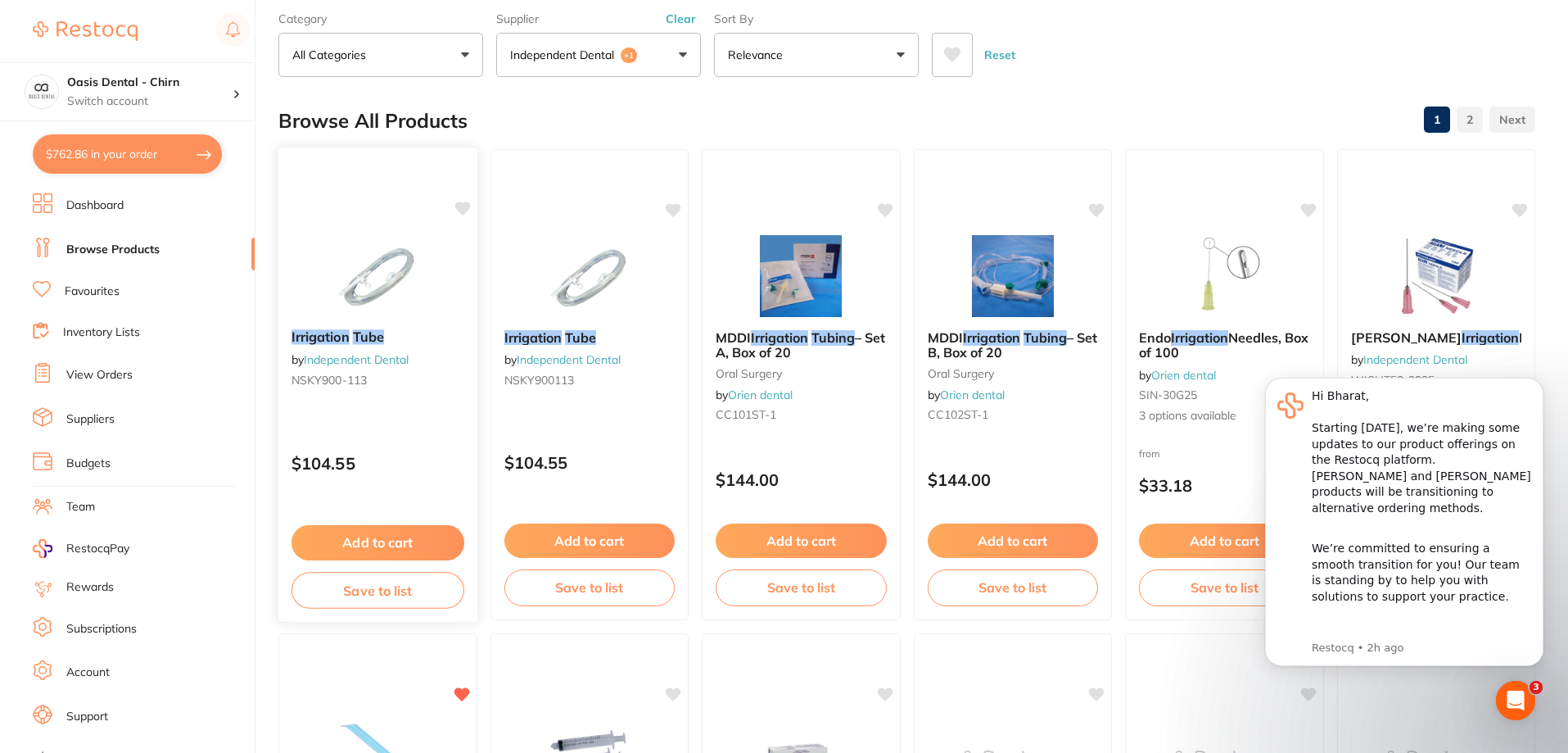
click at [432, 249] on div at bounding box center [378, 275] width 199 height 83
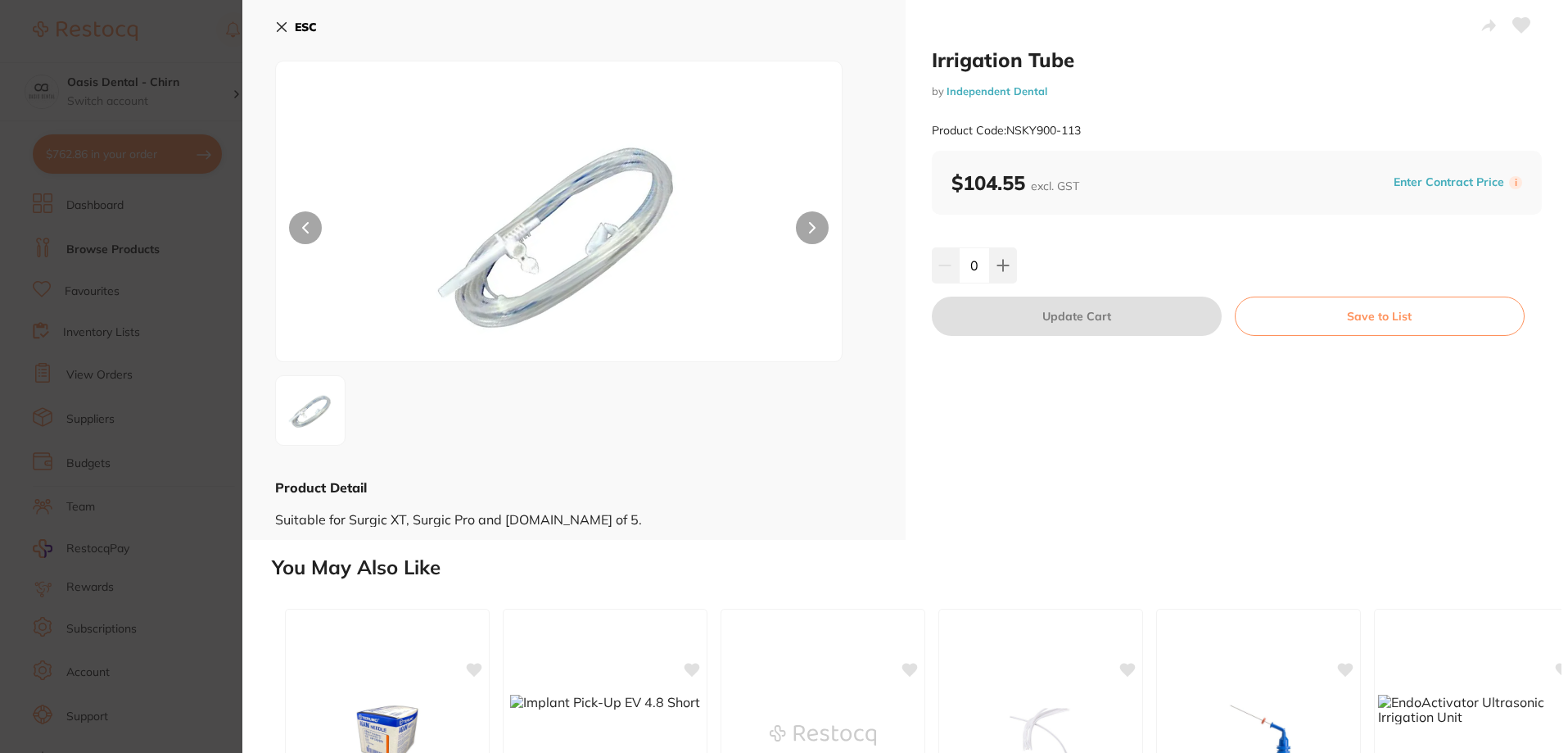
click at [297, 15] on button "ESC" at bounding box center [296, 27] width 42 height 28
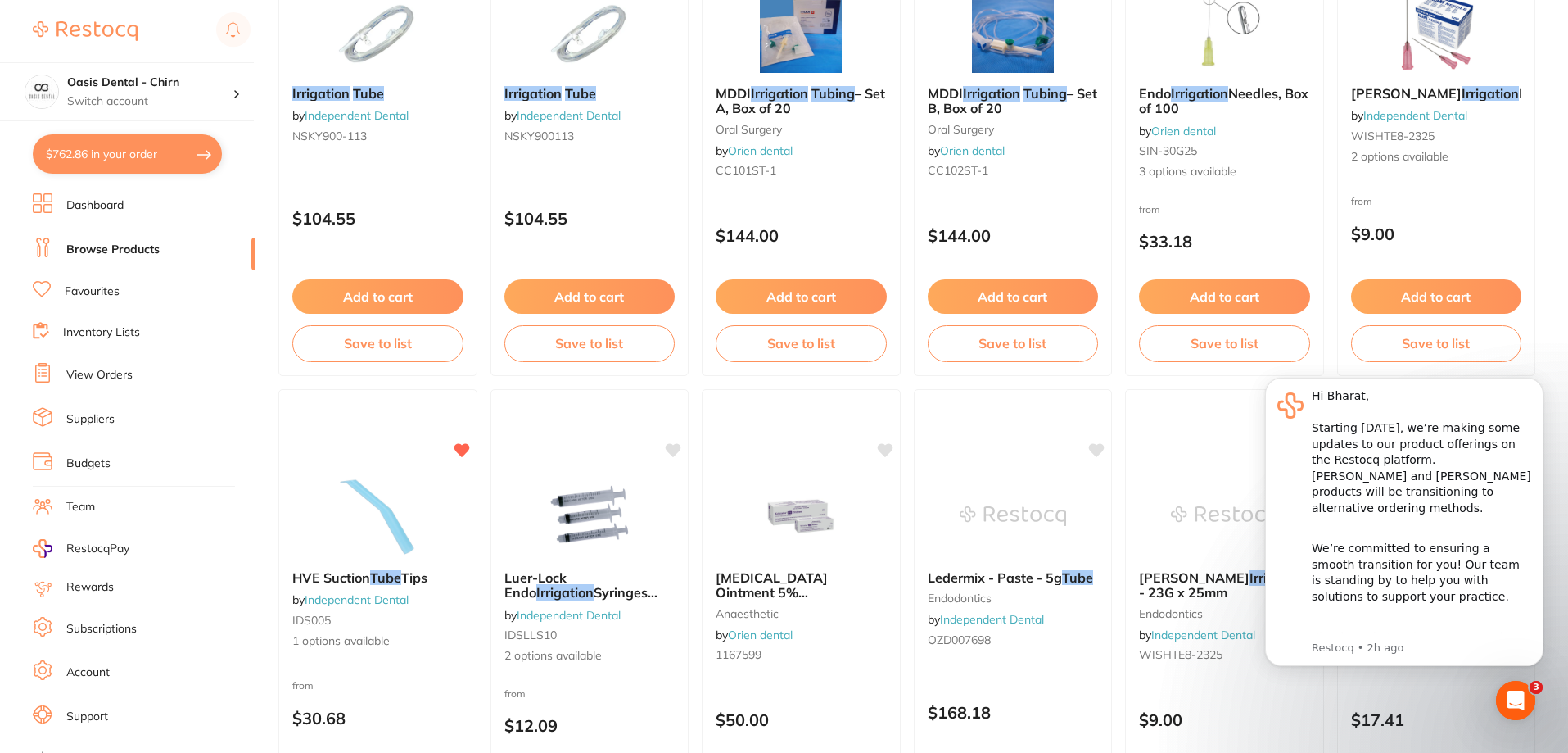
scroll to position [164, 0]
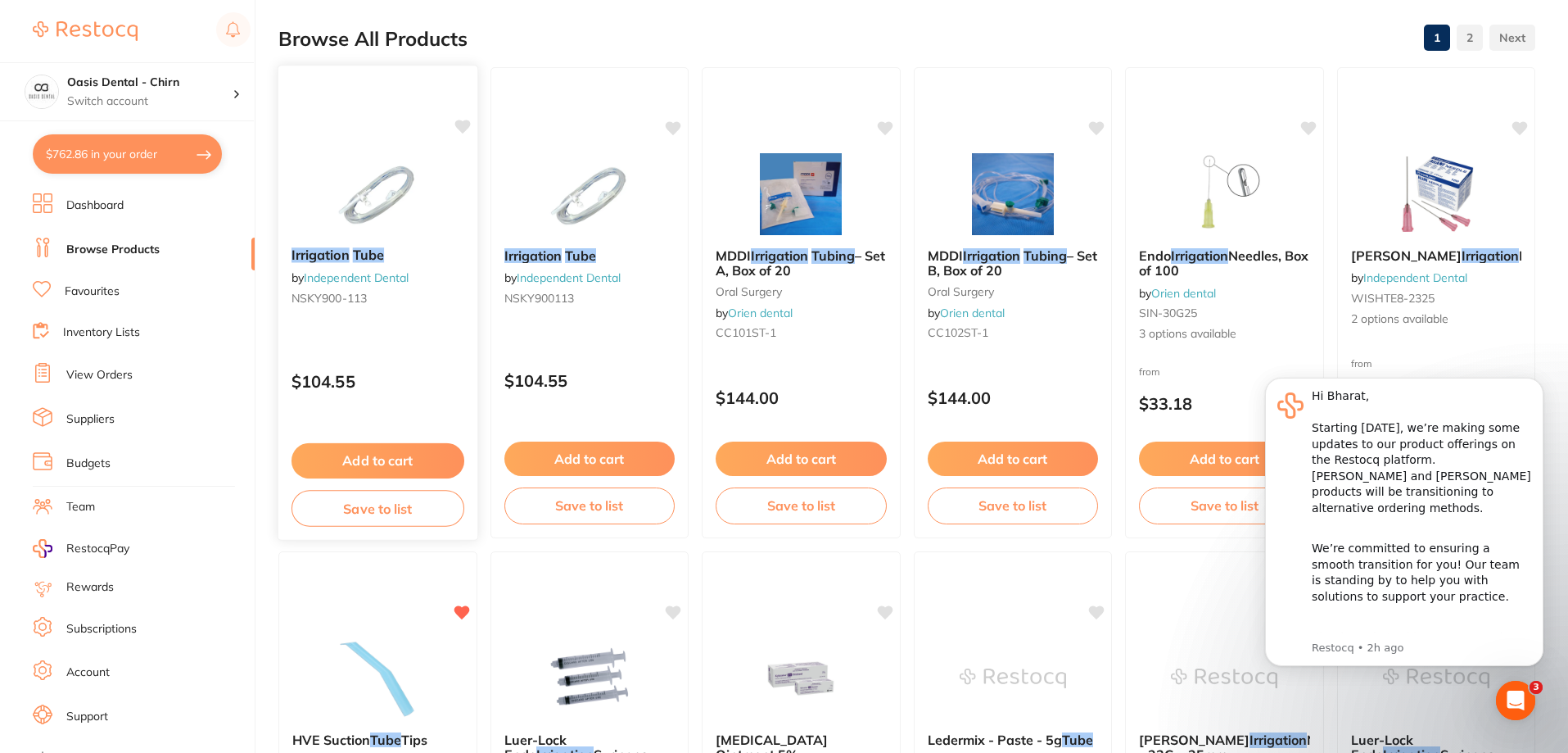
click at [392, 216] on img at bounding box center [378, 193] width 108 height 83
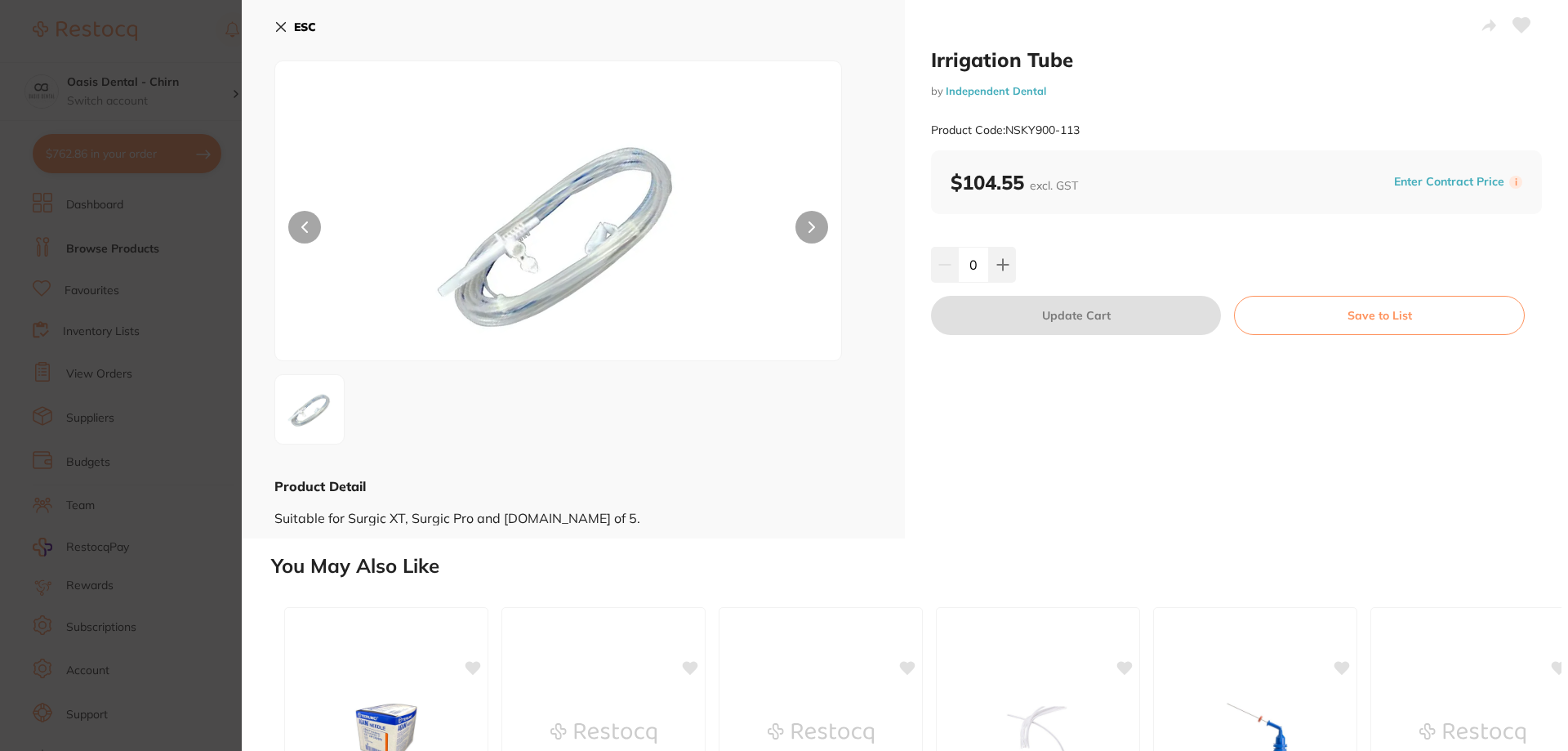
click at [303, 28] on b "ESC" at bounding box center [305, 27] width 22 height 14
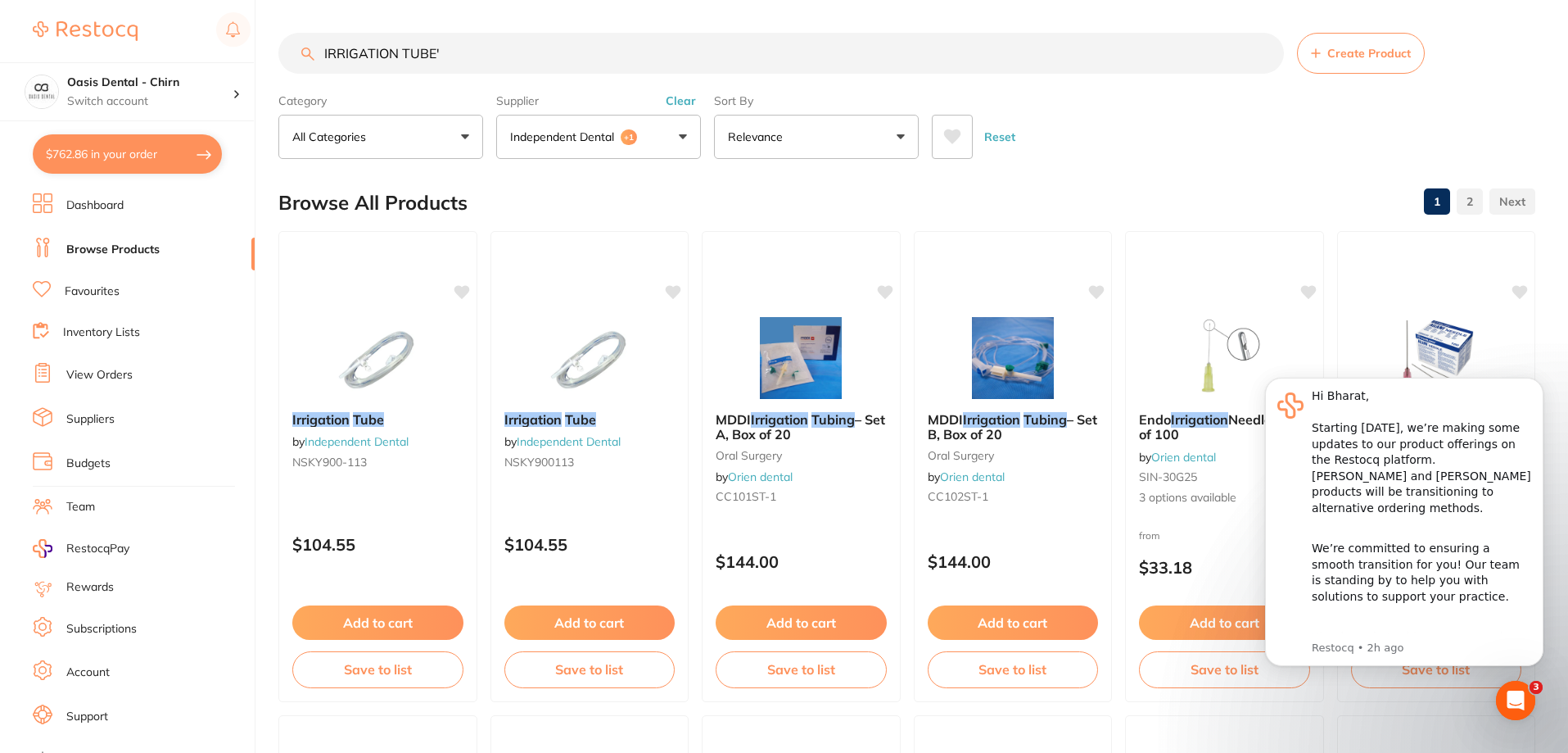
click at [676, 136] on button "Independent Dental +1" at bounding box center [599, 136] width 205 height 44
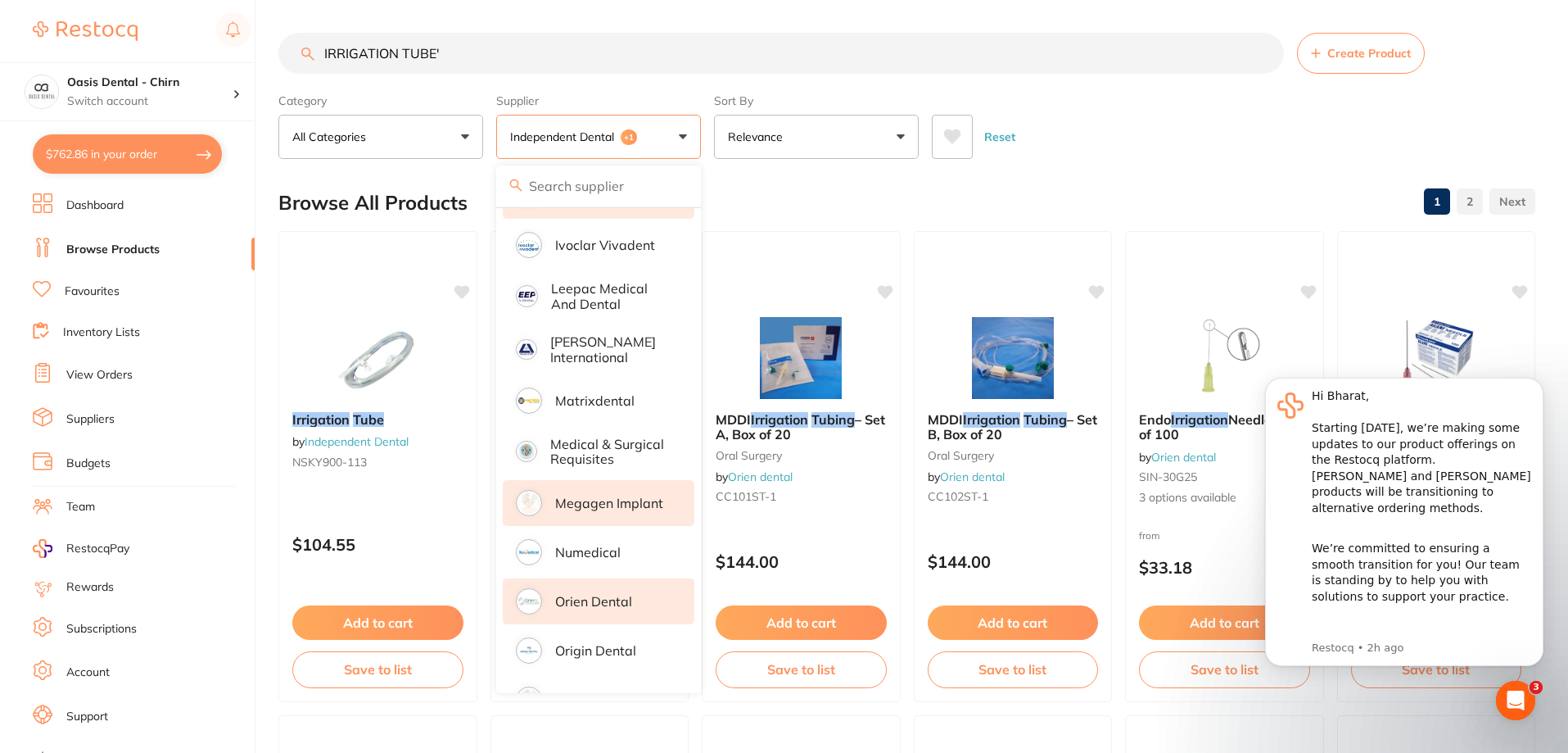
scroll to position [655, 0]
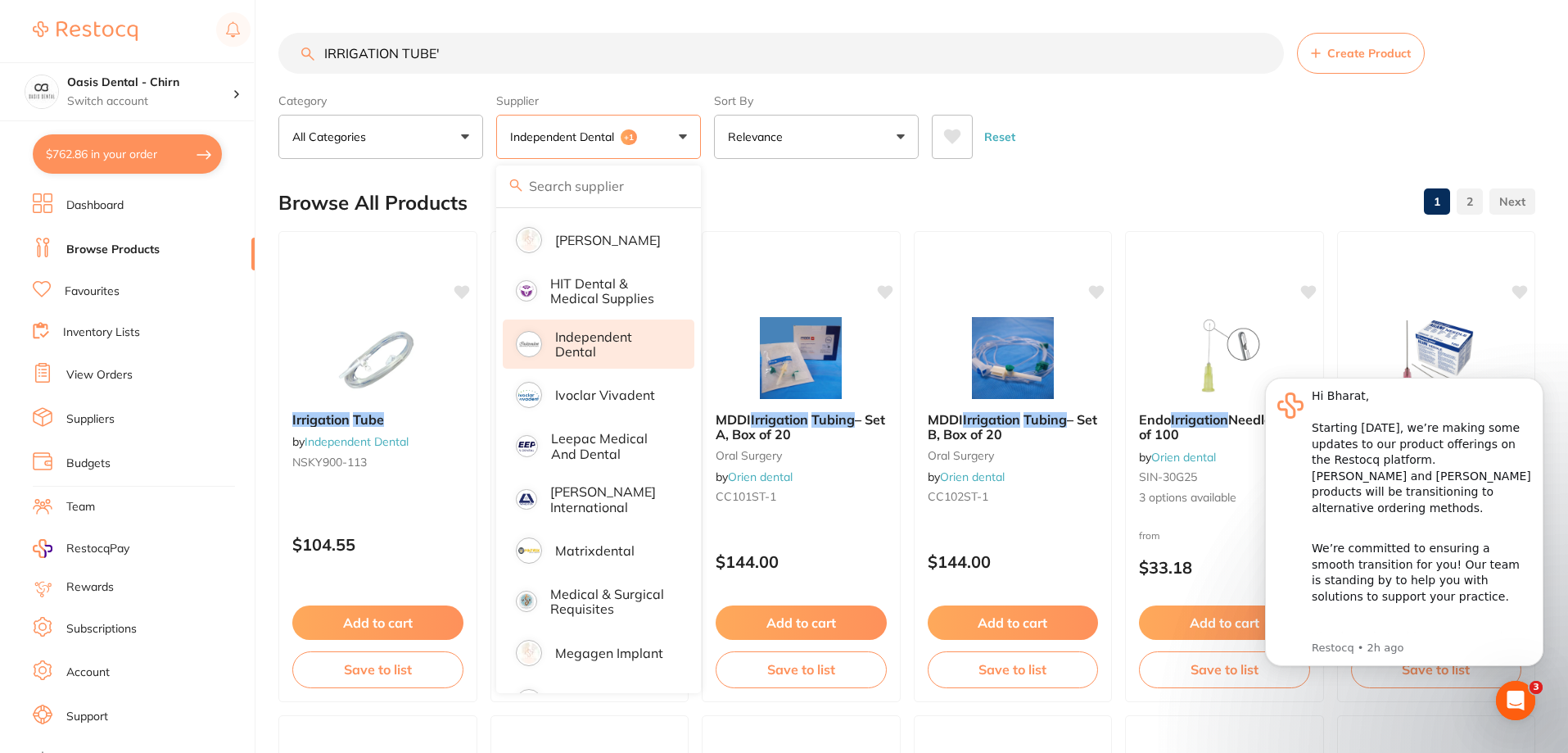
click at [635, 320] on li "Independent Dental" at bounding box center [599, 345] width 192 height 50
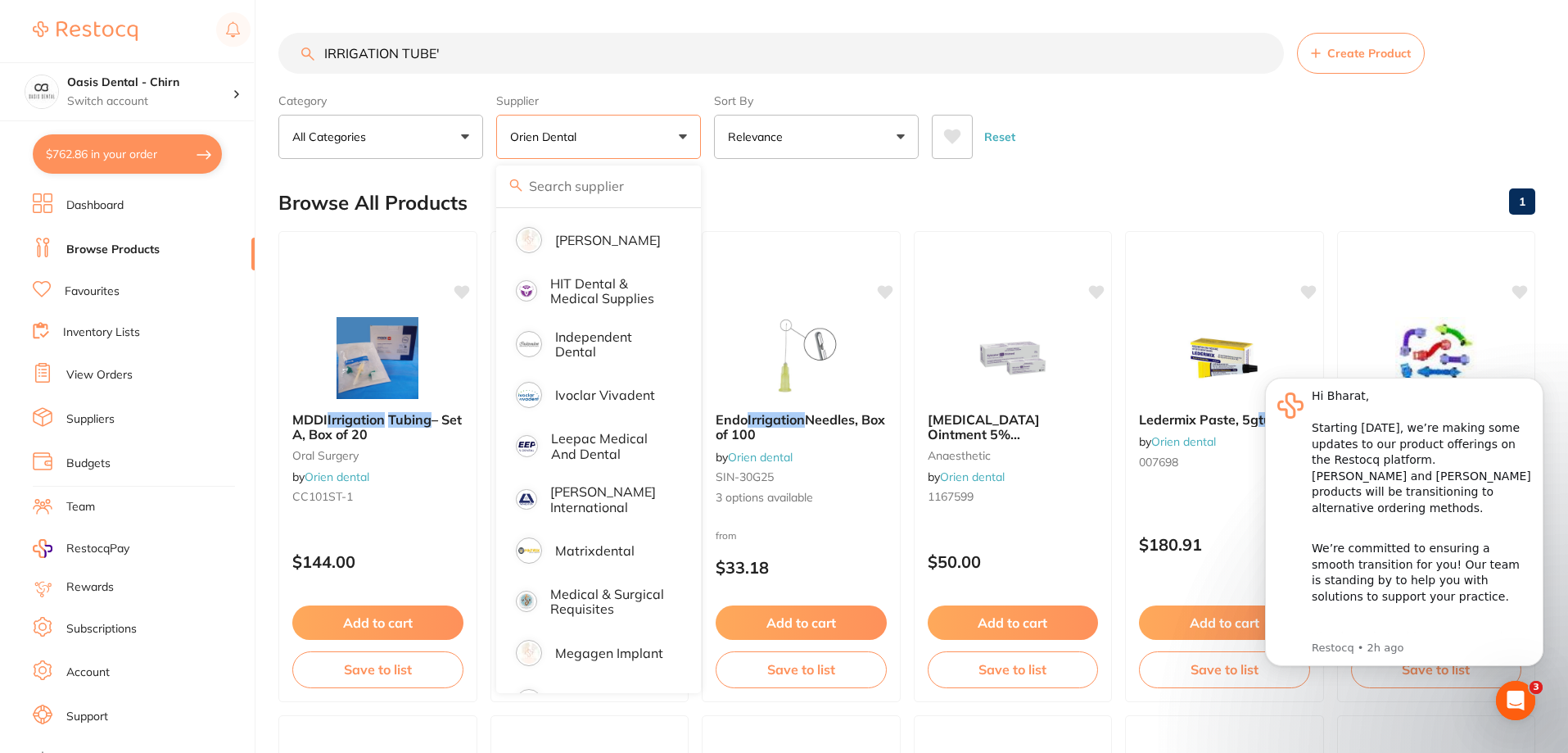
click at [1067, 125] on div "Reset" at bounding box center [1227, 130] width 591 height 57
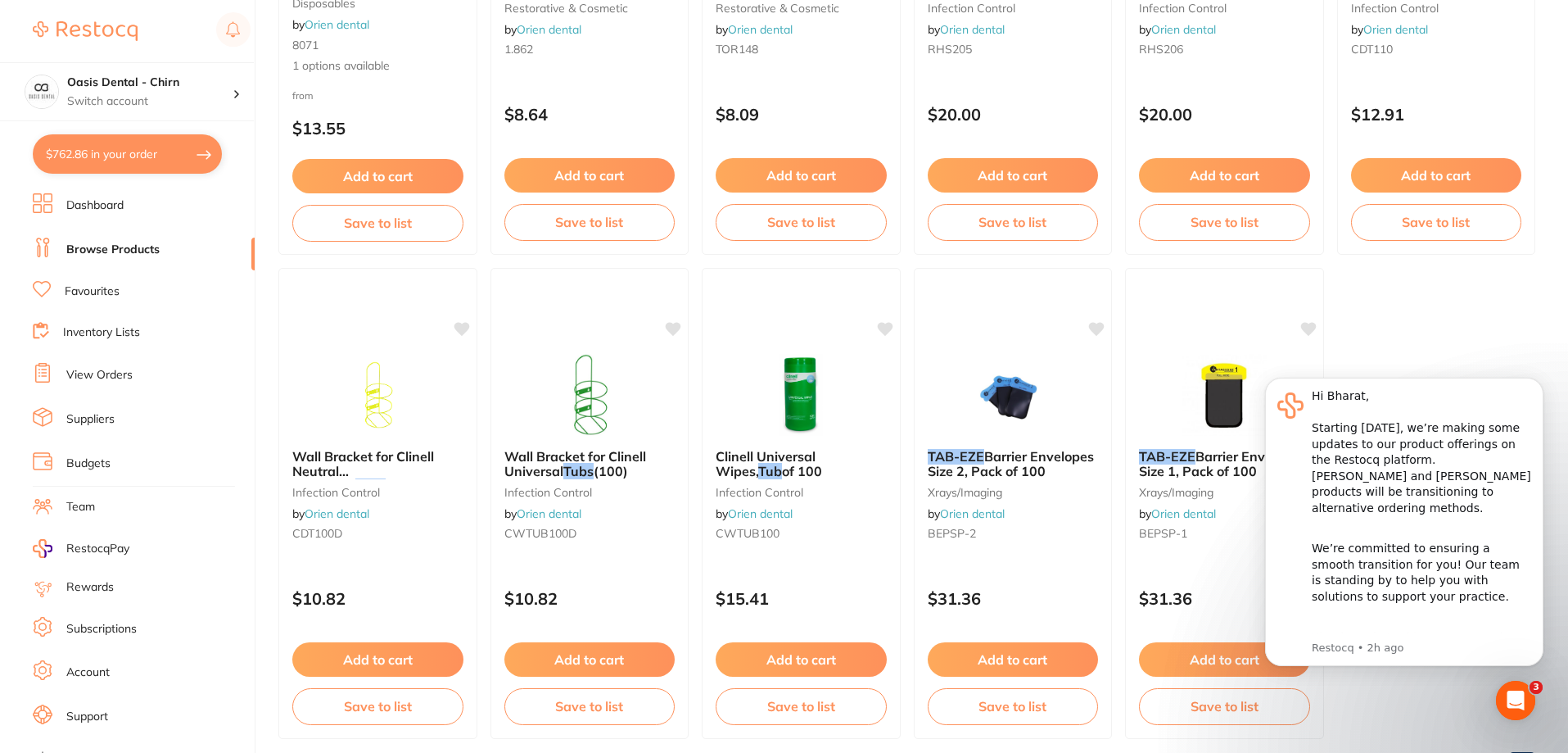
scroll to position [2775, 0]
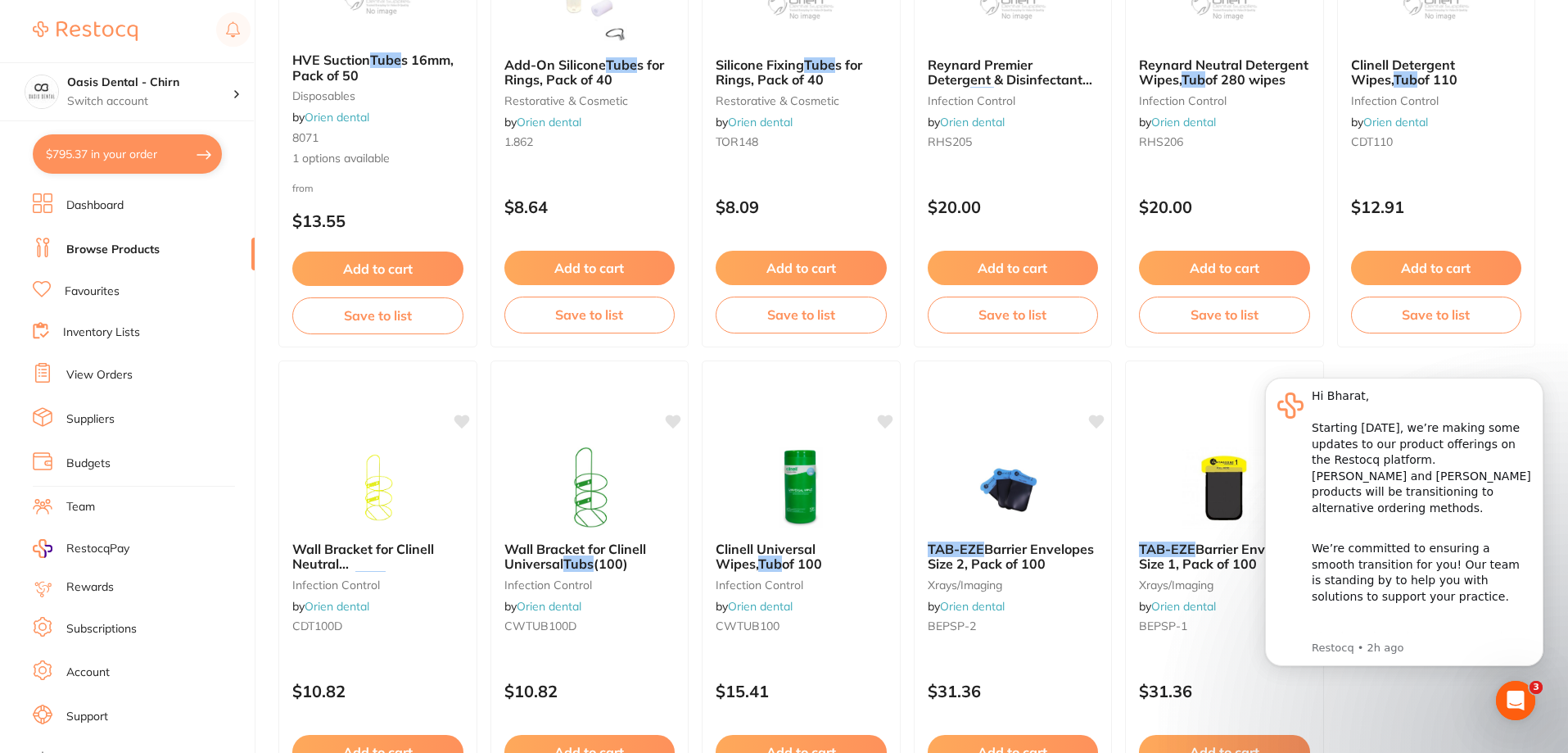
checkbox input "false"
